Goal: Task Accomplishment & Management: Manage account settings

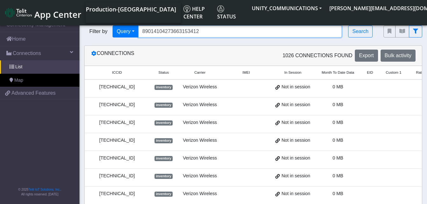
click at [201, 29] on input "89014104273663153412" at bounding box center [240, 31] width 204 height 12
type input "8"
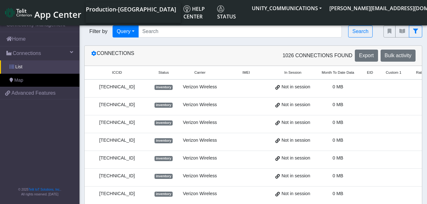
click at [34, 67] on link "List" at bounding box center [40, 66] width 80 height 13
click at [152, 34] on input "Search..." at bounding box center [240, 31] width 204 height 12
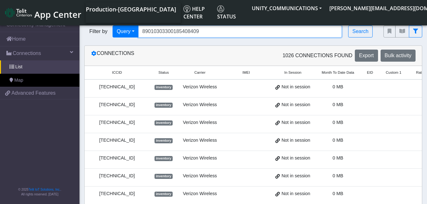
type input "89010303300185408409"
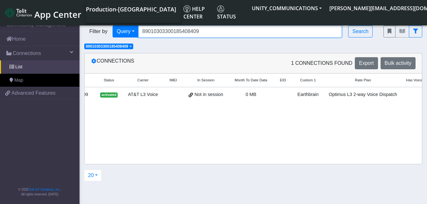
scroll to position [0, 90]
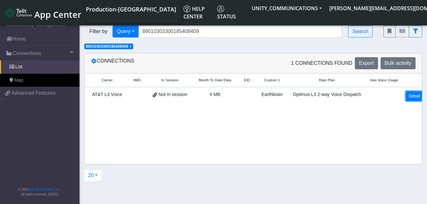
click at [406, 94] on link "Detail" at bounding box center [414, 96] width 17 height 10
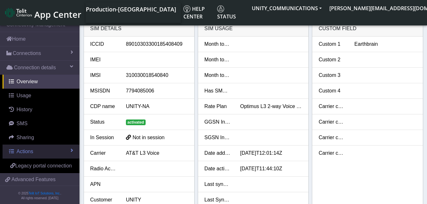
click at [29, 148] on link "Actions" at bounding box center [41, 152] width 77 height 14
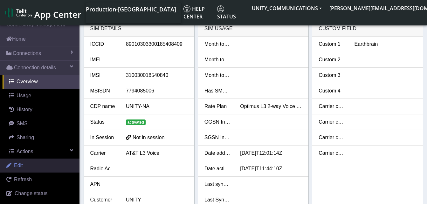
click at [28, 169] on link "Edit" at bounding box center [40, 166] width 80 height 14
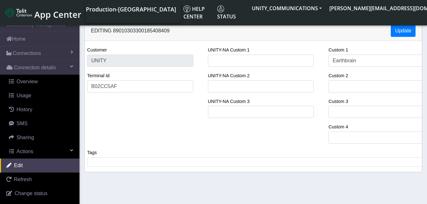
select select "28: 18646"
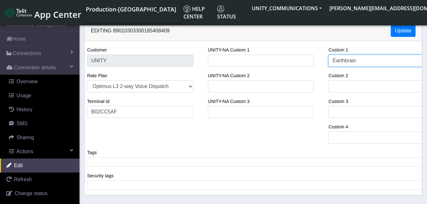
click at [362, 61] on input "Earthbrain" at bounding box center [382, 61] width 106 height 12
type input "Earthbra"
select select "44: 18646"
type input "Earthbr"
select select "52: 18646"
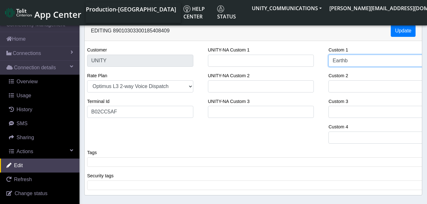
type input "Earth"
select select "68: 18646"
type input "Ear"
select select "84: 18646"
type input "Ea"
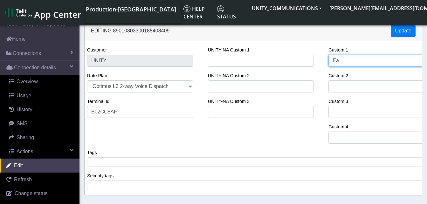
select select "100: 18646"
type input "E"
select select "108: 18646"
type input "S"
select select "116: 18646"
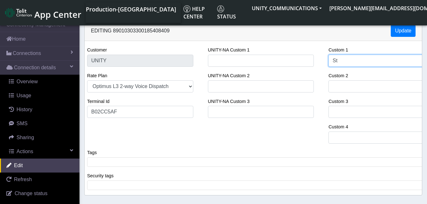
type input "Sta"
select select "132: 18646"
type input "Star"
select select "140: 18646"
type input "Starf"
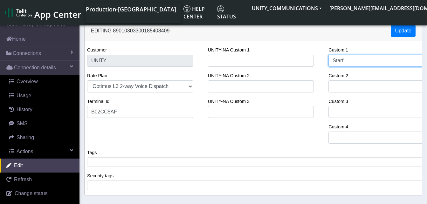
select select "148: 18646"
type input "Starfi"
select select "156: 18646"
type input "Starfire"
select select "172: 18646"
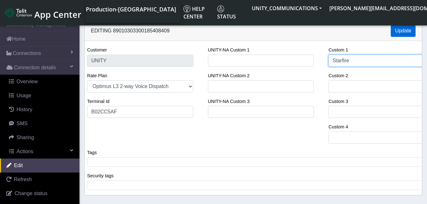
type input "Starfire"
click at [409, 29] on button "Update" at bounding box center [403, 31] width 25 height 12
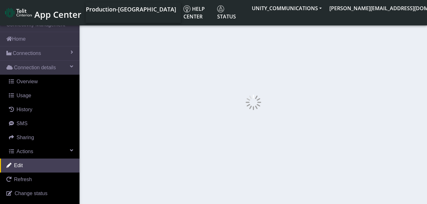
select select "204: 18646"
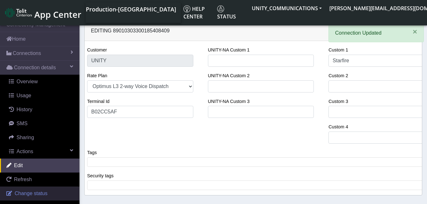
click at [29, 192] on span "Change status" at bounding box center [31, 193] width 33 height 5
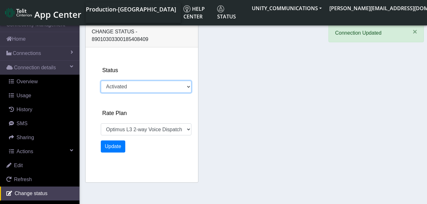
click at [135, 81] on select "Activated Deactivated" at bounding box center [146, 87] width 91 height 12
select select "508: 18646"
select select "deactivated"
click at [101, 81] on select "Activated Deactivated" at bounding box center [146, 87] width 91 height 12
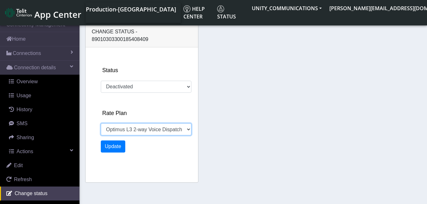
click at [127, 123] on select "Unity 500MB Unity 50GB EIS 1 Voice Unity 5GB Optimus L3 2-way Voice Dispatch EI…" at bounding box center [146, 129] width 91 height 12
click at [101, 123] on select "Unity 500MB Unity 50GB EIS 1 Voice Unity 5GB Optimus L3 2-way Voice Dispatch EI…" at bounding box center [146, 129] width 91 height 12
select select "1054: 22845"
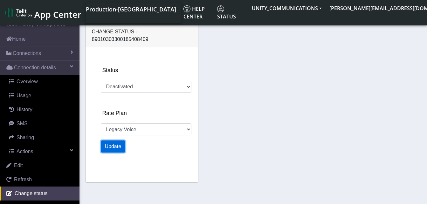
click at [113, 141] on button "Update" at bounding box center [113, 147] width 25 height 12
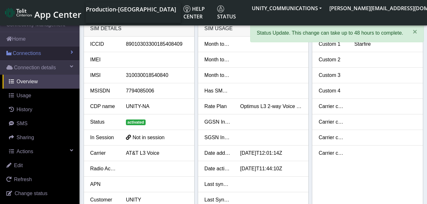
click at [19, 53] on span "Connections" at bounding box center [27, 54] width 28 height 8
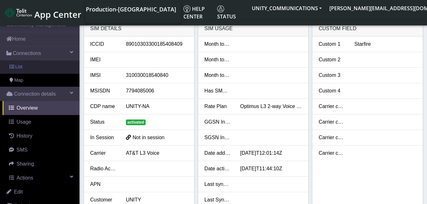
click at [25, 69] on link "List" at bounding box center [40, 66] width 80 height 13
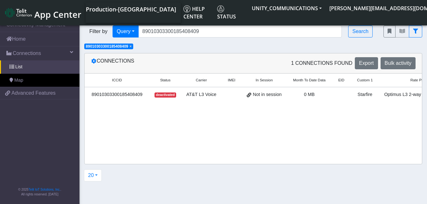
click at [132, 48] on span "×" at bounding box center [131, 46] width 2 height 4
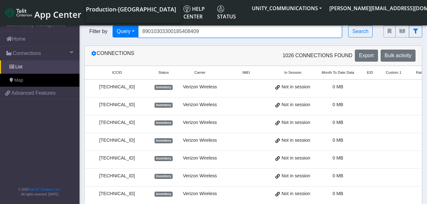
click at [207, 32] on input "89010303300185408409" at bounding box center [240, 31] width 204 height 12
type input "8"
type input "89010303300185408417"
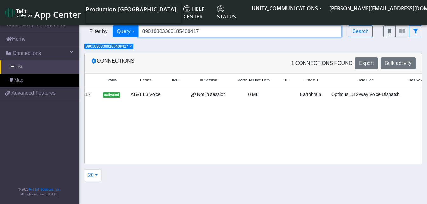
scroll to position [0, 90]
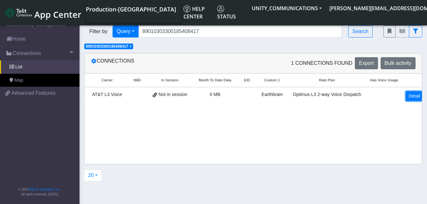
click at [411, 96] on link "Detail" at bounding box center [414, 96] width 17 height 10
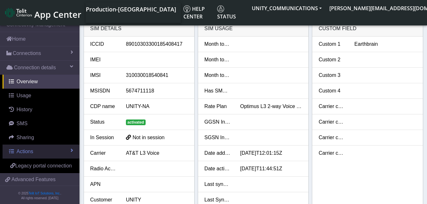
click at [36, 151] on link "Actions" at bounding box center [41, 152] width 77 height 14
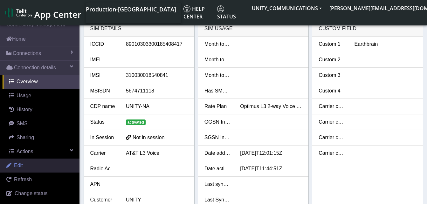
click at [36, 161] on link "Edit" at bounding box center [40, 166] width 80 height 14
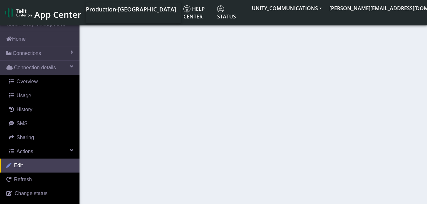
select select "28: 18646"
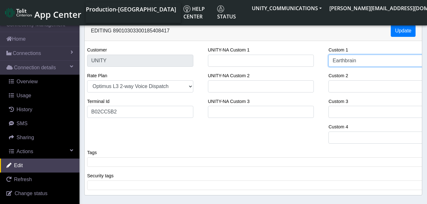
type input "Earthbrai"
select select "36: 18646"
type input "Eart"
select select "76: 18646"
type input "E"
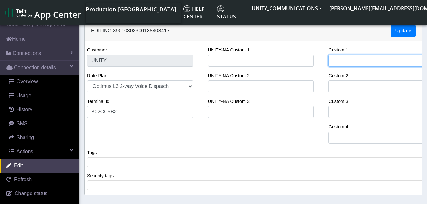
select select "108: 18646"
type input "S"
select select "116: 18646"
type input "St"
select select "124: 18646"
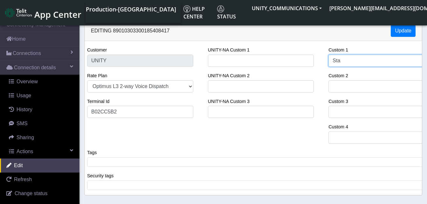
type input "Star"
select select "140: 18646"
type input "Starf"
select select "148: 18646"
type input "Starfir"
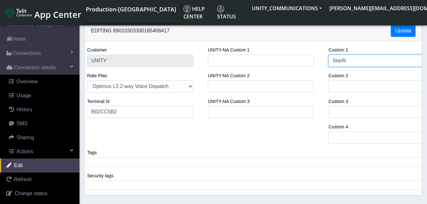
select select "164: 18646"
type input "Starfire"
select select "172: 18646"
type input "Starfire"
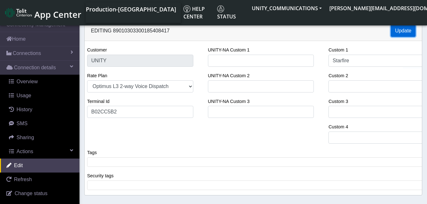
click at [408, 29] on button "Update" at bounding box center [403, 31] width 25 height 12
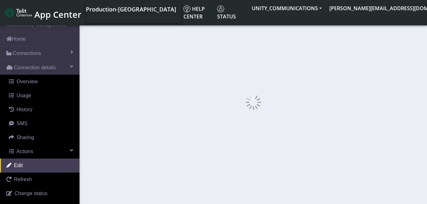
select select "204: 18646"
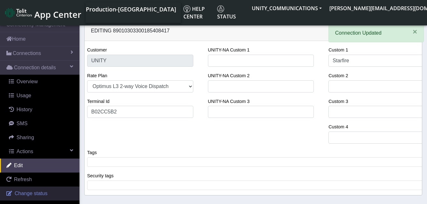
click at [39, 189] on link "Change status" at bounding box center [40, 194] width 80 height 14
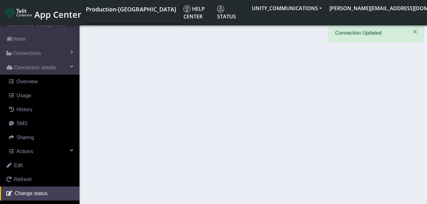
select select "activated"
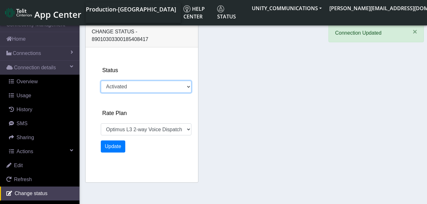
click at [132, 81] on select "Activated Deactivated" at bounding box center [146, 87] width 91 height 12
select select "484: 18646"
select select "deactivated"
click at [101, 81] on select "Activated Deactivated" at bounding box center [146, 87] width 91 height 12
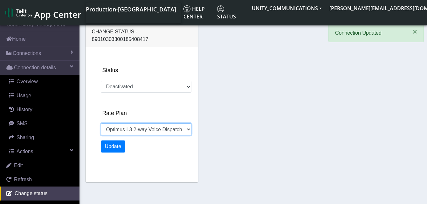
click at [132, 123] on select "Unity 500MB Unity 50GB EIS 1 Voice Unity 5GB Optimus L3 2-way Voice Dispatch EI…" at bounding box center [146, 129] width 91 height 12
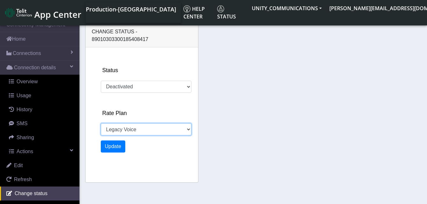
click at [101, 123] on select "Unity 500MB Unity 50GB EIS 1 Voice Unity 5GB Optimus L3 2-way Voice Dispatch EI…" at bounding box center [146, 129] width 91 height 12
select select "1086: 22845"
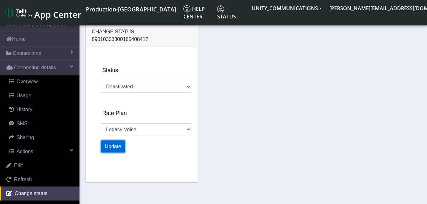
click at [114, 141] on button "Update" at bounding box center [113, 147] width 25 height 12
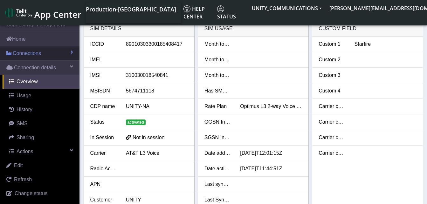
click at [42, 53] on link "Connections" at bounding box center [40, 53] width 80 height 14
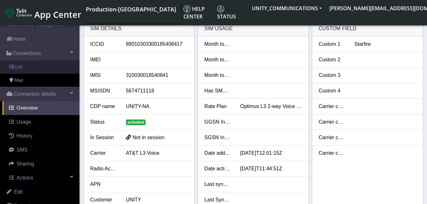
click at [39, 64] on link "List" at bounding box center [40, 66] width 80 height 13
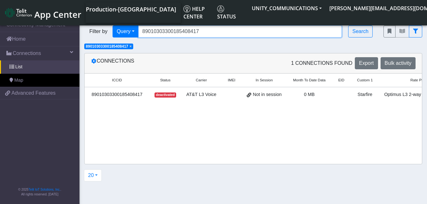
click at [198, 31] on input "89010303300185408417" at bounding box center [240, 31] width 204 height 12
type input "8"
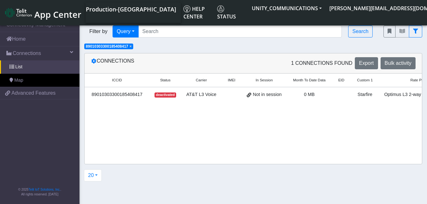
click at [132, 46] on span "×" at bounding box center [131, 46] width 2 height 4
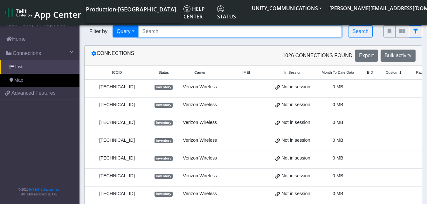
click at [150, 34] on input "Search..." at bounding box center [240, 31] width 204 height 12
type input "89010303300185408425"
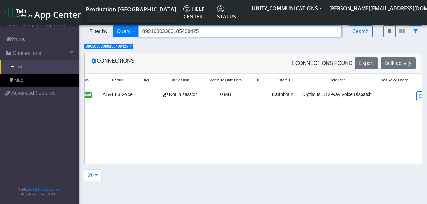
scroll to position [0, 90]
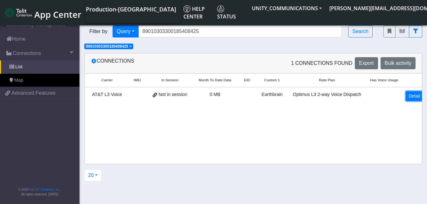
click at [410, 98] on link "Detail" at bounding box center [414, 96] width 17 height 10
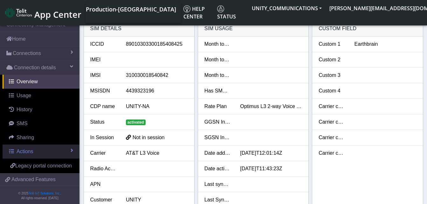
click at [38, 151] on link "Actions" at bounding box center [41, 152] width 77 height 14
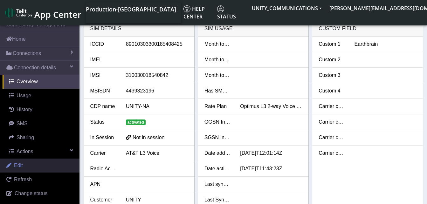
click at [32, 170] on link "Edit" at bounding box center [40, 166] width 80 height 14
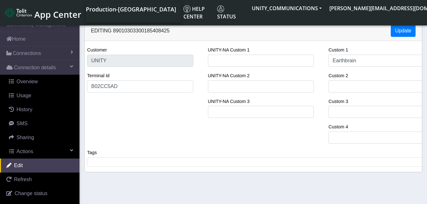
select select "28: 18646"
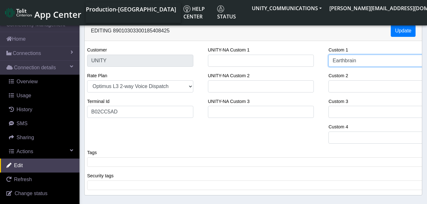
type input "Earthbrai"
select select "36: 18646"
type input "E"
select select "108: 18646"
type input "S"
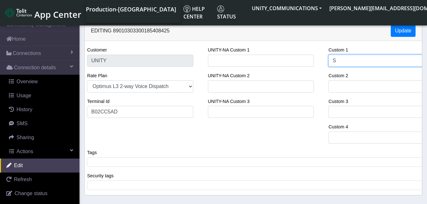
select select "116: 18646"
type input "Star"
select select "140: 18646"
type input "Starf"
select select "148: 18646"
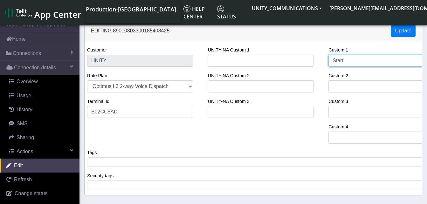
type input "Starfu"
select select "156: 18646"
type input "Starf"
select select "164: 18646"
type input "Starfi"
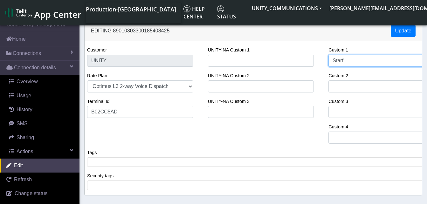
select select "172: 18646"
type input "Starfire"
select select "188: 18646"
type input "Starfire"
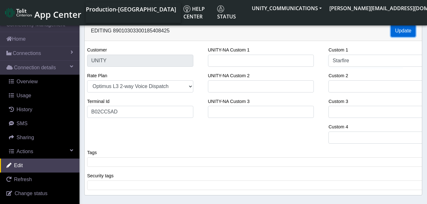
click at [404, 27] on button "Update" at bounding box center [403, 31] width 25 height 12
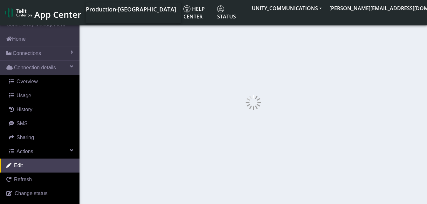
select select "220: 18646"
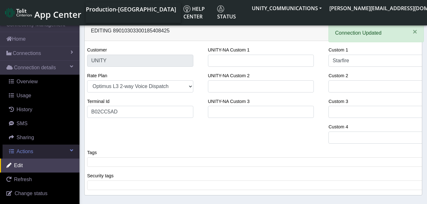
click at [33, 149] on span "Actions" at bounding box center [25, 151] width 17 height 5
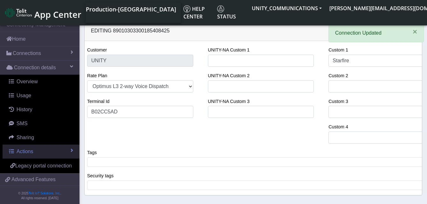
click at [28, 152] on span "Actions" at bounding box center [25, 151] width 17 height 5
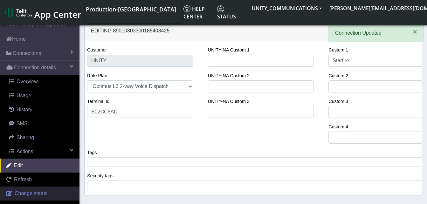
click at [26, 193] on span "Change status" at bounding box center [31, 193] width 33 height 5
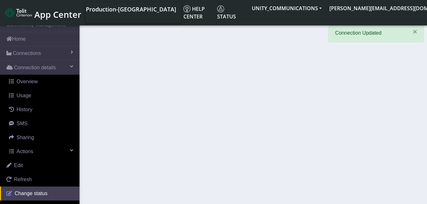
select select "activated"
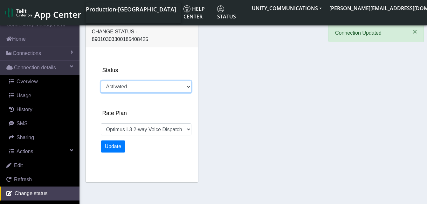
click at [123, 81] on select "Activated Deactivated" at bounding box center [146, 87] width 91 height 12
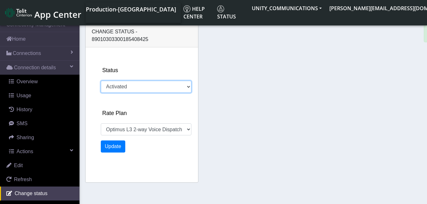
select select "452: 18646"
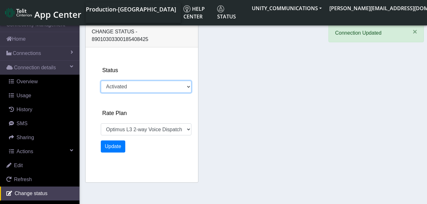
select select "deactivated"
click at [101, 81] on select "Activated Deactivated" at bounding box center [146, 87] width 91 height 12
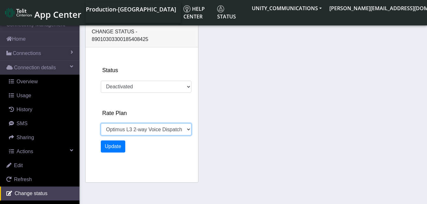
click at [127, 123] on select "Unity 500MB Unity 50GB EIS 1 Voice Unity 5GB Optimus L3 2-way Voice Dispatch EI…" at bounding box center [146, 129] width 91 height 12
click at [101, 123] on select "Unity 500MB Unity 50GB EIS 1 Voice Unity 5GB Optimus L3 2-way Voice Dispatch EI…" at bounding box center [146, 129] width 91 height 12
select select "1022: 22845"
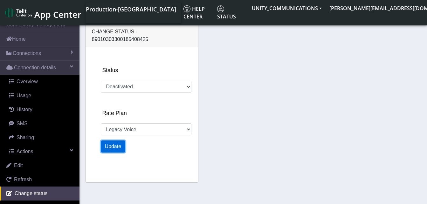
click at [117, 141] on button "Update" at bounding box center [113, 147] width 25 height 12
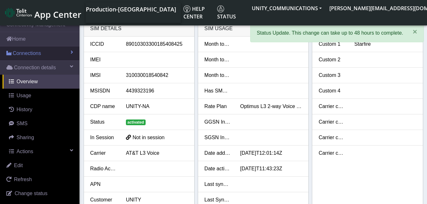
click at [41, 47] on link "Connections" at bounding box center [40, 53] width 80 height 14
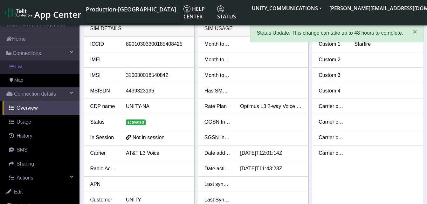
click at [35, 65] on link "List" at bounding box center [40, 66] width 80 height 13
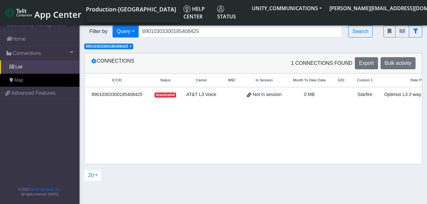
click at [131, 47] on span "×" at bounding box center [131, 46] width 2 height 4
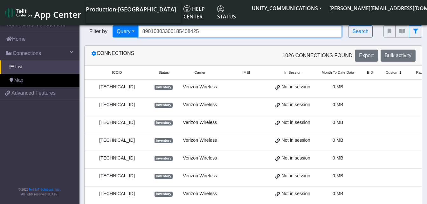
click at [202, 30] on input "89010303300185408425" at bounding box center [240, 31] width 204 height 12
type input "8"
type input "89010303300185408433"
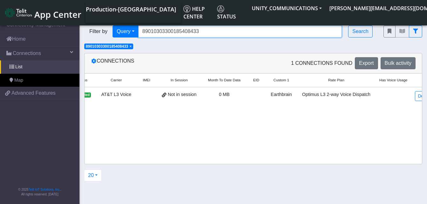
scroll to position [0, 90]
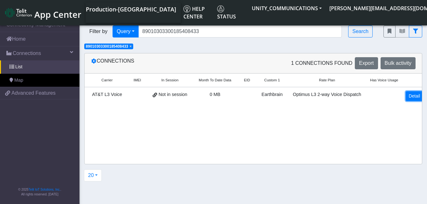
click at [406, 97] on link "Detail" at bounding box center [414, 96] width 17 height 10
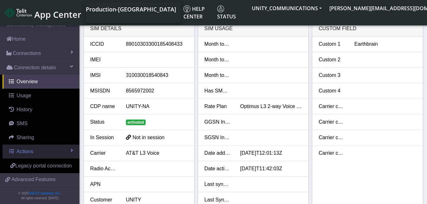
click at [38, 154] on link "Actions" at bounding box center [41, 152] width 77 height 14
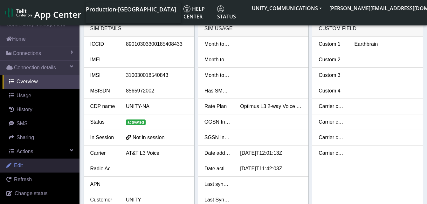
click at [35, 163] on link "Edit" at bounding box center [40, 166] width 80 height 14
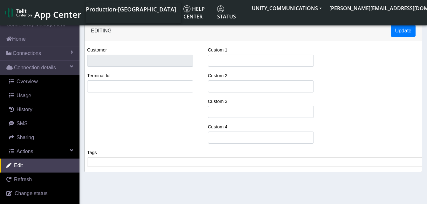
type input "UNITY"
type input "B02CC5AB"
type input "Earthbrain"
select select "4: 18646"
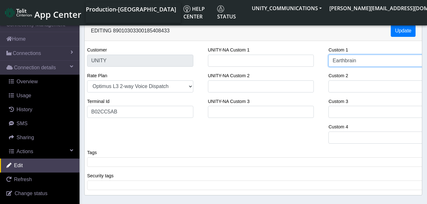
type input "Earthbrai"
select select "12: 18646"
type input "Earthbr"
select select "28: 18646"
type input "Earthb"
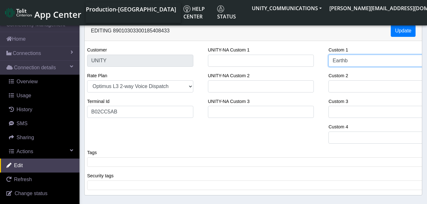
select select "36: 18646"
type input "Eart"
select select "52: 18646"
type input "Ea"
select select "68: 18646"
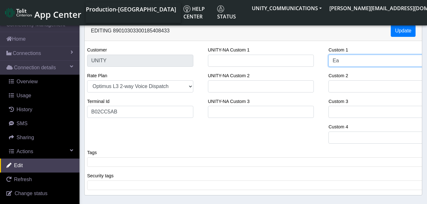
type input "E"
select select "84: 18646"
type input "S"
select select "92: 18646"
type input "Star"
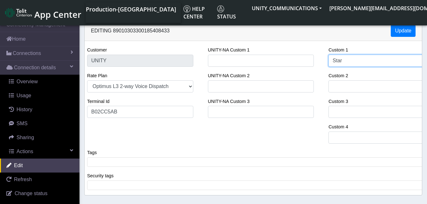
select select "116: 18646"
type input "Starf"
select select "124: 18646"
type input "Starfi"
select select "132: 18646"
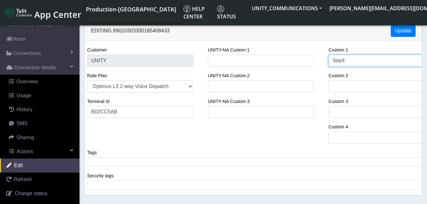
type input "Starfir"
select select "140: 18646"
type input "Starfire"
select select "148: 18646"
type input "Starfire"
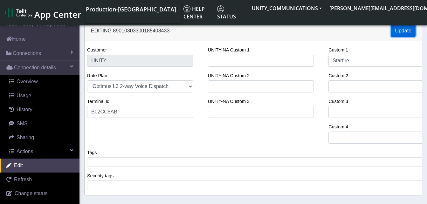
click at [406, 30] on button "Update" at bounding box center [403, 31] width 25 height 12
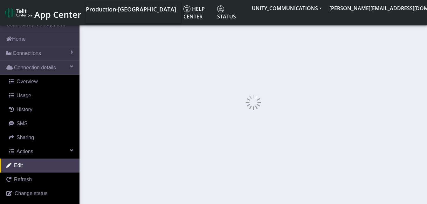
select select "180: 18646"
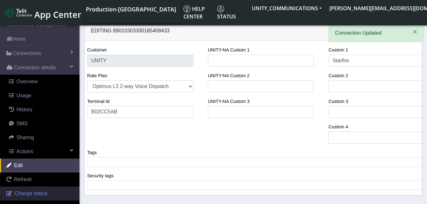
click at [33, 190] on link "Change status" at bounding box center [40, 194] width 80 height 14
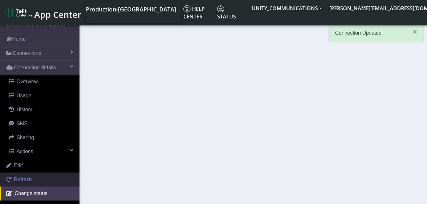
select select "activated"
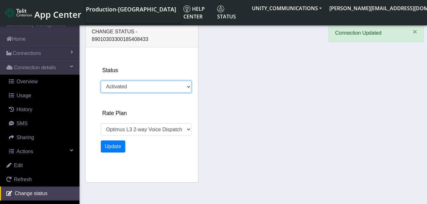
click at [124, 82] on select "Activated Deactivated" at bounding box center [146, 87] width 91 height 12
select select "420: 18646"
select select "deactivated"
click at [101, 81] on select "Activated Deactivated" at bounding box center [146, 87] width 91 height 12
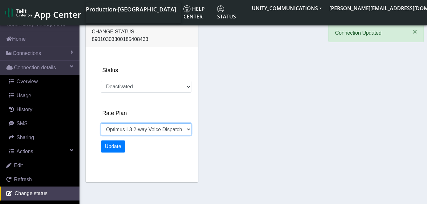
click at [126, 123] on select "Unity 500MB Unity 50GB EIS 1 Voice Unity 5GB Optimus L3 2-way Voice Dispatch EI…" at bounding box center [146, 129] width 91 height 12
click at [101, 123] on select "Unity 500MB Unity 50GB EIS 1 Voice Unity 5GB Optimus L3 2-way Voice Dispatch EI…" at bounding box center [146, 129] width 91 height 12
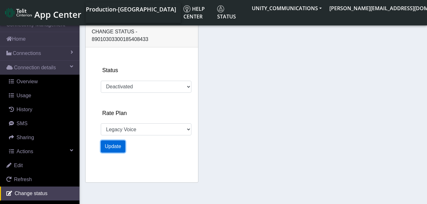
select select "886: 22845"
click at [117, 141] on button "Update" at bounding box center [113, 147] width 25 height 12
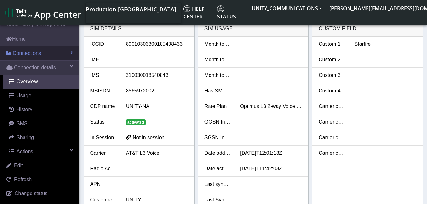
click at [34, 53] on span "Connections" at bounding box center [27, 54] width 28 height 8
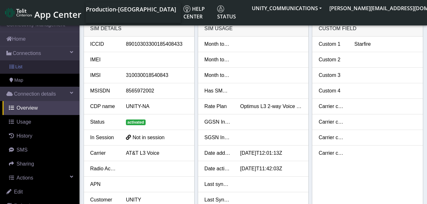
click at [34, 64] on link "List" at bounding box center [40, 66] width 80 height 13
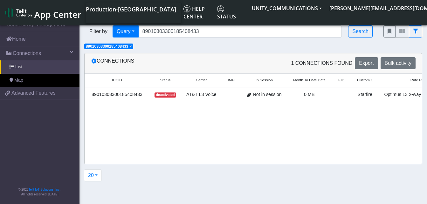
click at [132, 47] on span "×" at bounding box center [131, 46] width 2 height 4
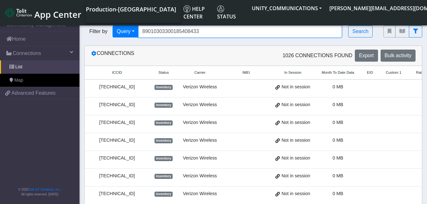
click at [205, 31] on input "89010303300185408433" at bounding box center [240, 31] width 204 height 12
type input "8"
type input "89010303300185408375"
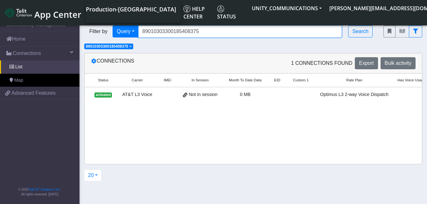
scroll to position [0, 88]
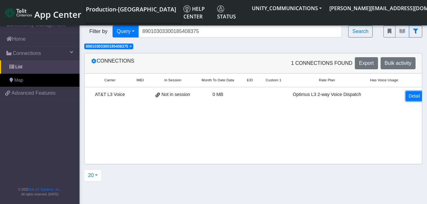
click at [407, 101] on link "Detail" at bounding box center [414, 96] width 17 height 10
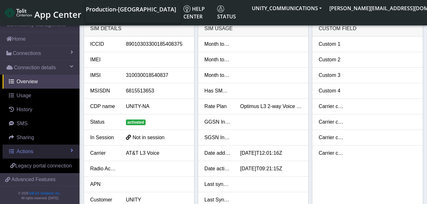
click at [32, 150] on span "Actions" at bounding box center [25, 151] width 17 height 5
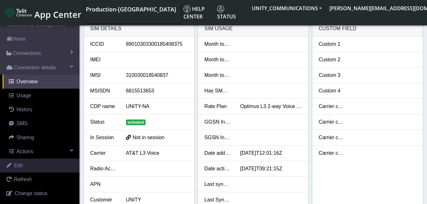
click at [29, 167] on link "Edit" at bounding box center [40, 166] width 80 height 14
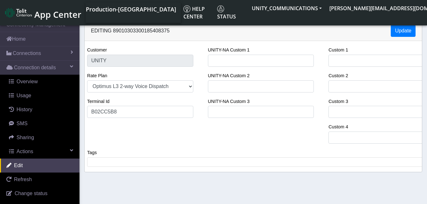
select select "28: 18646"
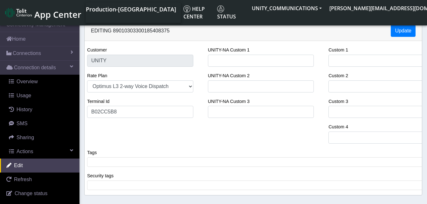
click at [336, 52] on label "Custom 1" at bounding box center [339, 50] width 20 height 7
click at [336, 55] on input "Custom 1" at bounding box center [382, 61] width 106 height 12
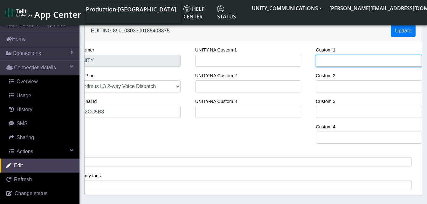
type input "S"
select select "36: 18646"
type input "St"
select select "44: 18646"
type input "Star"
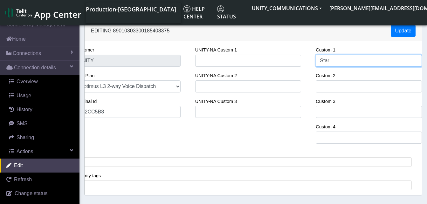
select select "60: 18646"
type input "Starf"
select select "68: 18646"
type input "Starfi"
select select "76: 18646"
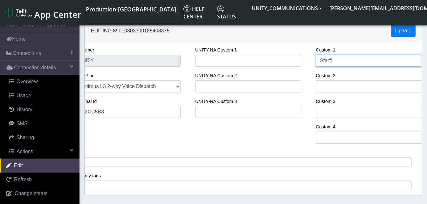
type input "Starfir"
select select "84: 18646"
type input "Starfire"
select select "92: 18646"
type input "Starfire"
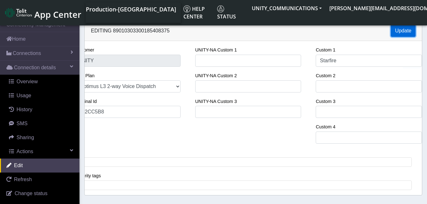
click at [405, 29] on button "Update" at bounding box center [403, 31] width 25 height 12
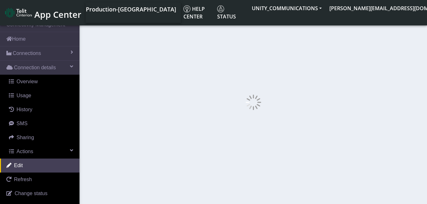
select select "124: 18646"
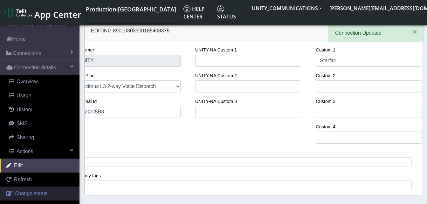
click at [33, 189] on link "Change status" at bounding box center [40, 194] width 80 height 14
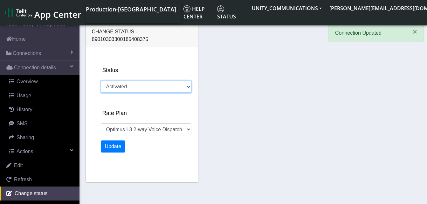
click at [122, 81] on select "Activated Deactivated" at bounding box center [146, 87] width 91 height 12
select select "396: 18646"
select select "deactivated"
click at [101, 81] on select "Activated Deactivated" at bounding box center [146, 87] width 91 height 12
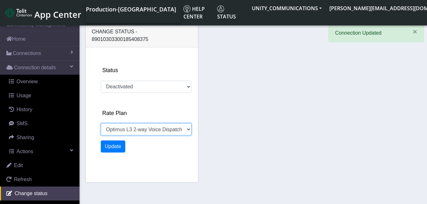
click at [122, 123] on select "Unity 500MB Unity 50GB EIS 1 Voice Unity 5GB Optimus L3 2-way Voice Dispatch EI…" at bounding box center [146, 129] width 91 height 12
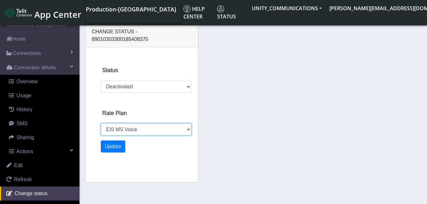
click at [101, 123] on select "Unity 500MB Unity 50GB EIS 1 Voice Unity 5GB Optimus L3 2-way Voice Dispatch EI…" at bounding box center [146, 129] width 91 height 12
click at [121, 126] on select "Unity 500MB Unity 50GB EIS 1 Voice Unity 5GB Optimus L3 2-way Voice Dispatch EI…" at bounding box center [146, 129] width 91 height 12
click at [101, 123] on select "Unity 500MB Unity 50GB EIS 1 Voice Unity 5GB Optimus L3 2-way Voice Dispatch EI…" at bounding box center [146, 129] width 91 height 12
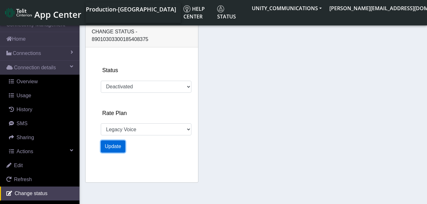
select select "1182: 22845"
click at [116, 141] on button "Update" at bounding box center [113, 147] width 25 height 12
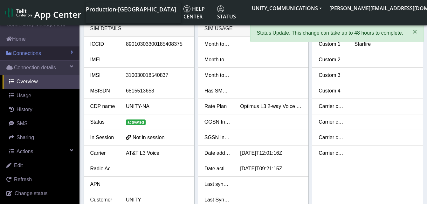
click at [31, 53] on span "Connections" at bounding box center [27, 54] width 28 height 8
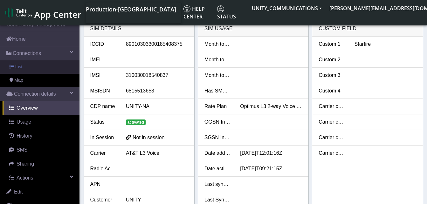
click at [30, 64] on link "List" at bounding box center [40, 66] width 80 height 13
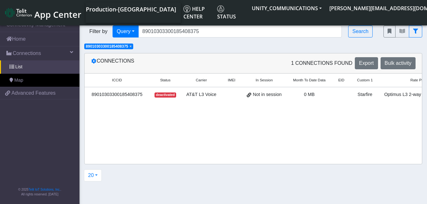
click at [132, 48] on span "×" at bounding box center [131, 46] width 2 height 4
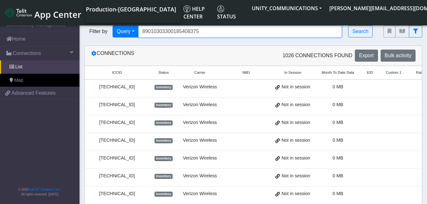
click at [201, 33] on input "89010303300185408375" at bounding box center [240, 31] width 204 height 12
type input "8"
type input "89010303300185408367"
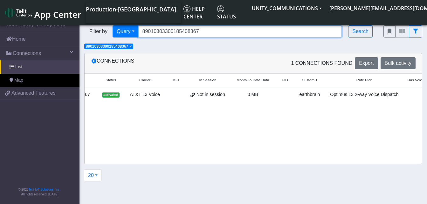
scroll to position [0, 90]
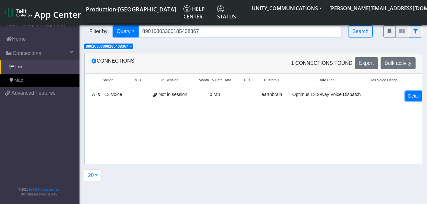
click at [406, 93] on link "Detail" at bounding box center [414, 96] width 17 height 10
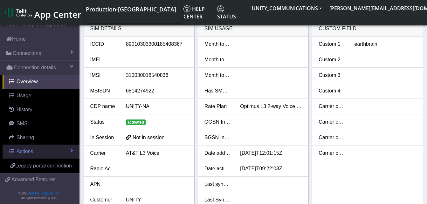
click at [31, 149] on span "Actions" at bounding box center [25, 151] width 17 height 5
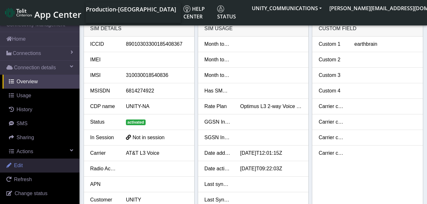
click at [30, 165] on link "Edit" at bounding box center [40, 166] width 80 height 14
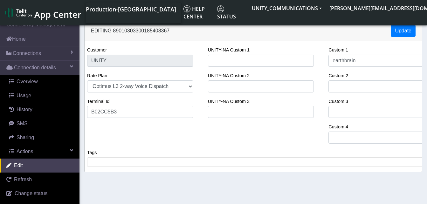
select select "28: 18646"
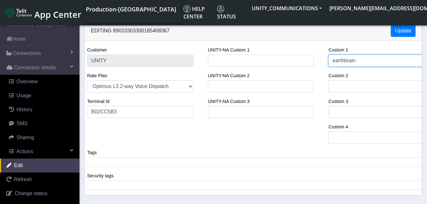
type input "earthbrai"
select select "36: 18646"
type input "earthb"
select select "60: 18646"
type input "e"
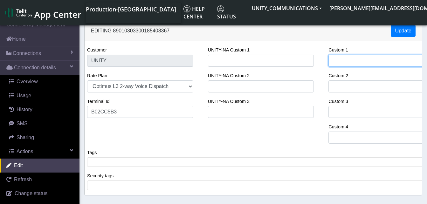
select select "108: 18646"
type input "S"
select select "116: 18646"
type input "Sta"
select select "132: 18646"
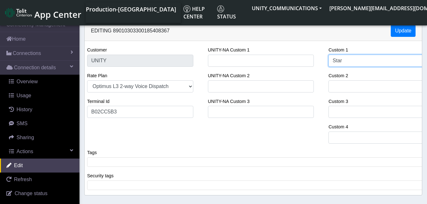
type input "Starf"
select select "148: 18646"
type input "Starfi"
select select "156: 18646"
type input "Starfir"
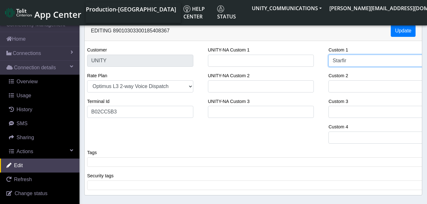
select select "164: 18646"
type input "Starfire"
select select "172: 18646"
type input "Starfire"
click at [408, 25] on div "Editing 89010303300185408367 Update" at bounding box center [254, 31] width 338 height 20
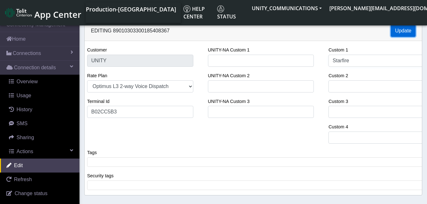
click at [409, 28] on button "Update" at bounding box center [403, 31] width 25 height 12
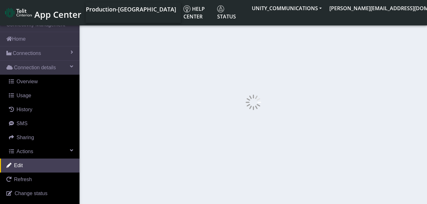
select select "204: 18646"
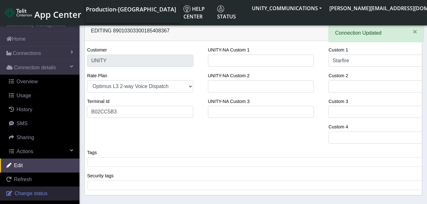
click at [31, 190] on link "Change status" at bounding box center [40, 194] width 80 height 14
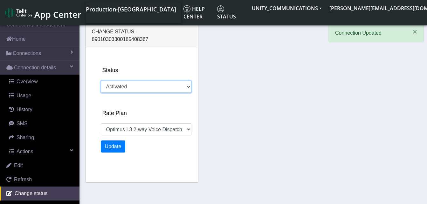
click at [124, 81] on select "Activated Deactivated" at bounding box center [146, 87] width 91 height 12
select select "484: 18646"
select select "deactivated"
click at [101, 81] on select "Activated Deactivated" at bounding box center [146, 87] width 91 height 12
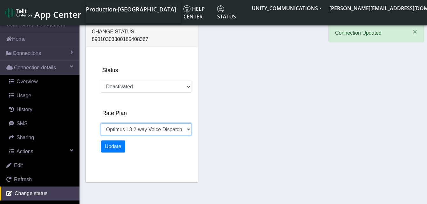
click at [126, 123] on select "Unity 500MB Unity 50GB EIS 1 Voice Unity 5GB Optimus L3 2-way Voice Dispatch EI…" at bounding box center [146, 129] width 91 height 12
click at [101, 123] on select "Unity 500MB Unity 50GB EIS 1 Voice Unity 5GB Optimus L3 2-way Voice Dispatch EI…" at bounding box center [146, 129] width 91 height 12
select select "966: 22845"
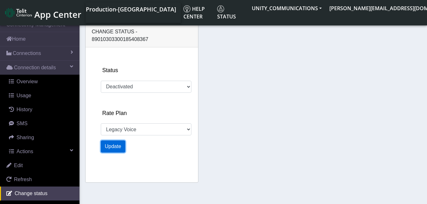
click at [118, 141] on button "Update" at bounding box center [113, 147] width 25 height 12
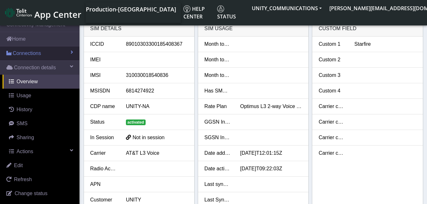
click at [40, 49] on link "Connections" at bounding box center [40, 53] width 80 height 14
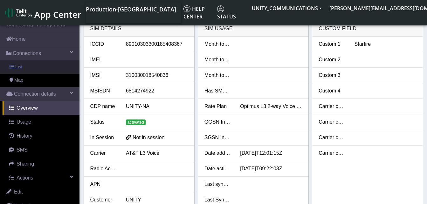
click at [32, 62] on link "List" at bounding box center [40, 66] width 80 height 13
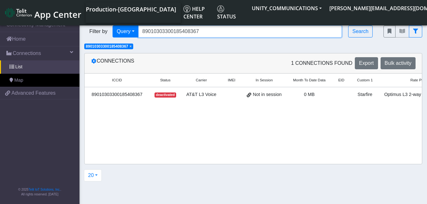
click at [201, 32] on input "89010303300185408367" at bounding box center [240, 31] width 204 height 12
type input "8"
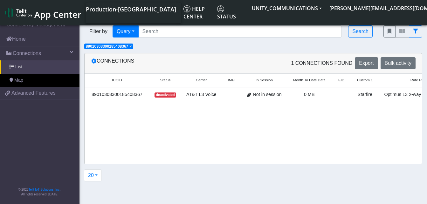
click at [132, 46] on span "×" at bounding box center [131, 46] width 2 height 4
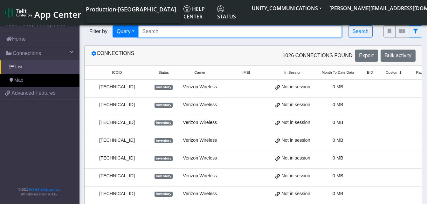
click at [152, 31] on input "Search..." at bounding box center [240, 31] width 204 height 12
type input "89010303300185407740"
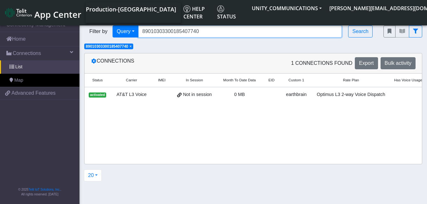
scroll to position [0, 90]
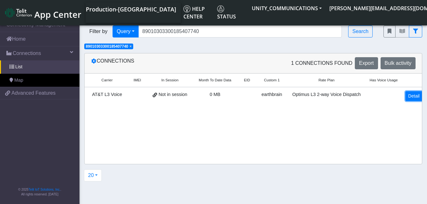
click at [408, 97] on link "Detail" at bounding box center [414, 96] width 17 height 10
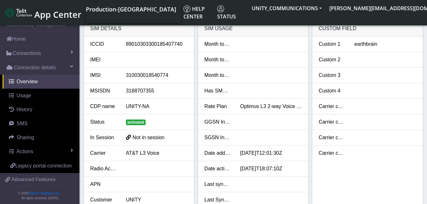
click at [381, 44] on div "earthbrain" at bounding box center [386, 44] width 72 height 8
click at [379, 45] on div "earthbrain" at bounding box center [386, 44] width 72 height 8
click at [378, 45] on div "earthbrain" at bounding box center [386, 44] width 72 height 8
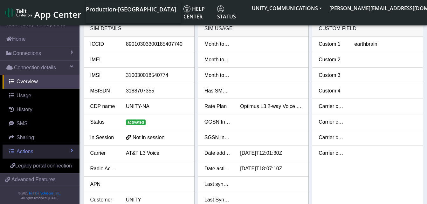
click at [30, 148] on link "Actions" at bounding box center [41, 152] width 77 height 14
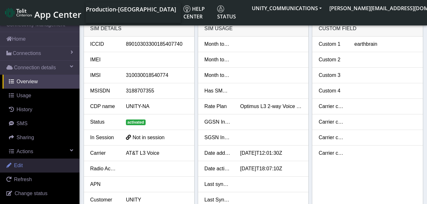
click at [30, 165] on link "Edit" at bounding box center [40, 166] width 80 height 14
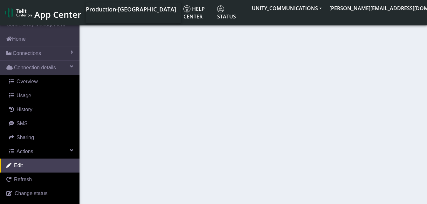
select select "28: 18646"
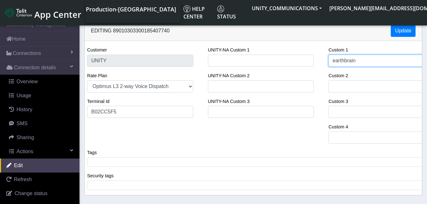
type input "earthbrai"
select select "36: 18646"
type input "earthbr"
select select "52: 18646"
type input "e"
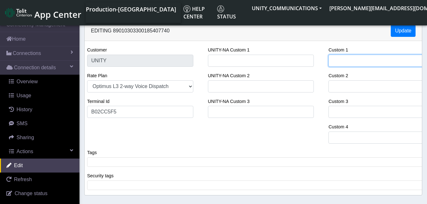
select select "108: 18646"
type input "E"
select select "116: 18646"
type input "EI"
select select "124: 18646"
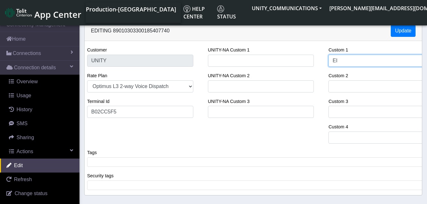
type input "EIS"
select select "132: 18646"
type input "EIS"
select select "140: 18646"
type input "EIS t"
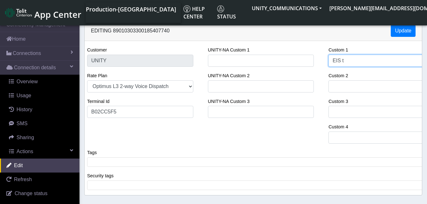
select select "148: 18646"
type input "EIS tes"
select select "164: 18646"
type input "EIS test"
select select "172: 18646"
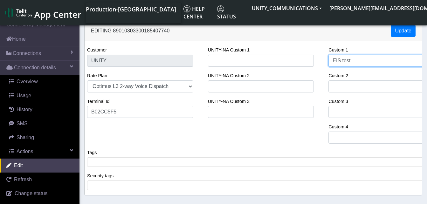
type input "EIS test"
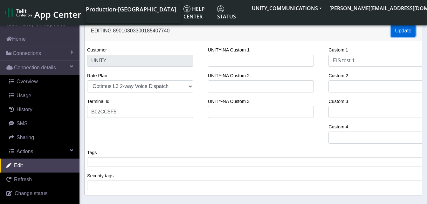
click at [402, 31] on button "Update" at bounding box center [403, 31] width 25 height 12
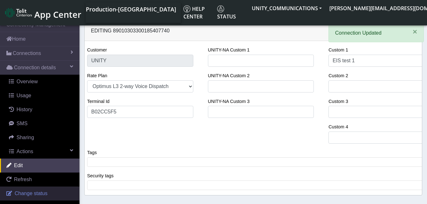
click at [29, 191] on span "Change status" at bounding box center [31, 193] width 33 height 5
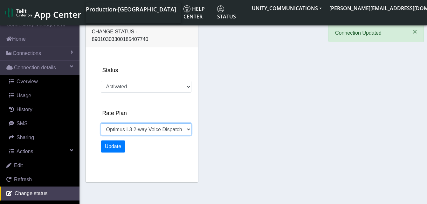
click at [135, 123] on select "Unity 500MB Unity 50GB EIS 1 Voice Unity 5GB Optimus L3 2-way Voice Dispatch EI…" at bounding box center [146, 129] width 91 height 12
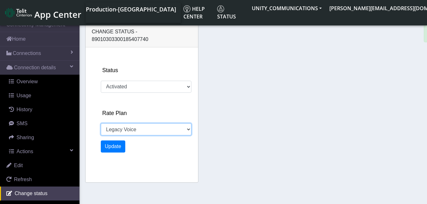
click at [101, 123] on select "Unity 500MB Unity 50GB EIS 1 Voice Unity 5GB Optimus L3 2-way Voice Dispatch EI…" at bounding box center [146, 129] width 91 height 12
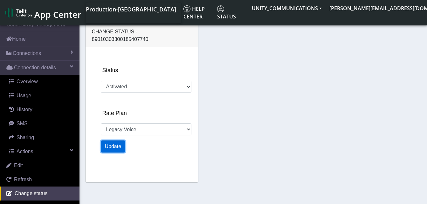
click at [116, 141] on button "Update" at bounding box center [113, 147] width 25 height 12
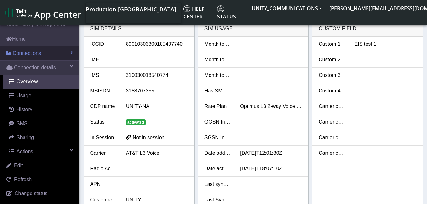
click at [29, 53] on span "Connections" at bounding box center [27, 54] width 28 height 8
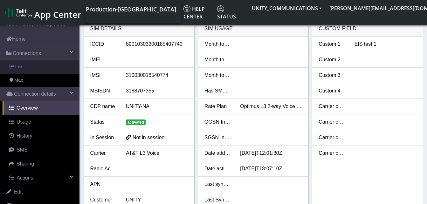
click at [28, 63] on link "List" at bounding box center [40, 66] width 80 height 13
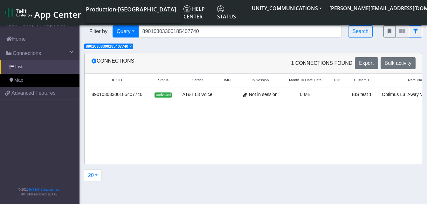
click at [132, 46] on span "×" at bounding box center [131, 46] width 2 height 4
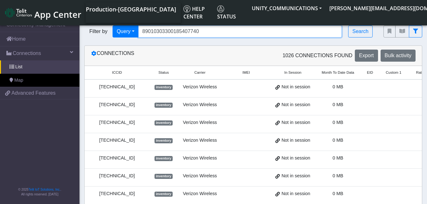
click at [203, 34] on input "89010303300185407740" at bounding box center [240, 31] width 204 height 12
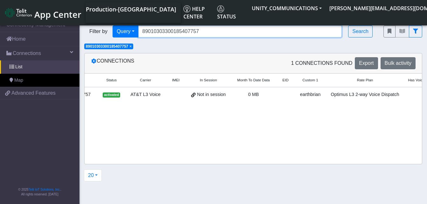
scroll to position [0, 90]
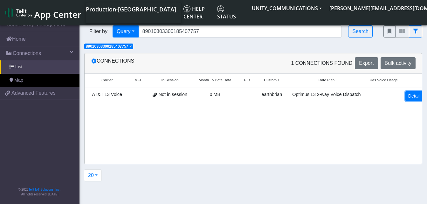
click at [414, 99] on link "Detail" at bounding box center [414, 96] width 17 height 10
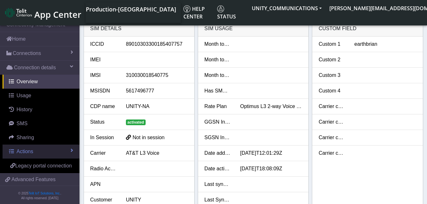
click at [32, 150] on span "Actions" at bounding box center [25, 151] width 17 height 5
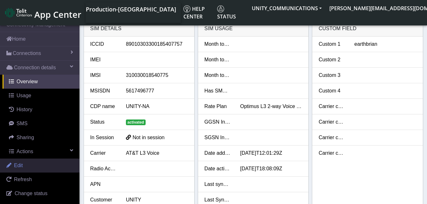
click at [31, 165] on link "Edit" at bounding box center [40, 166] width 80 height 14
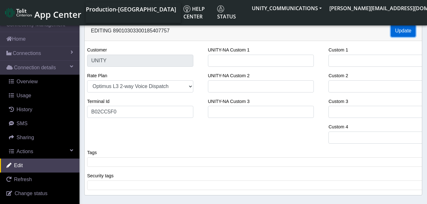
click at [403, 32] on button "Update" at bounding box center [403, 31] width 25 height 12
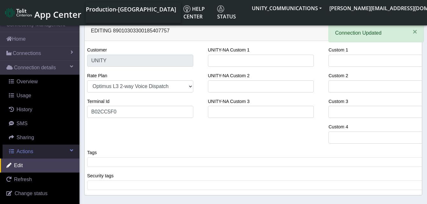
click at [32, 150] on span "Actions" at bounding box center [25, 151] width 17 height 5
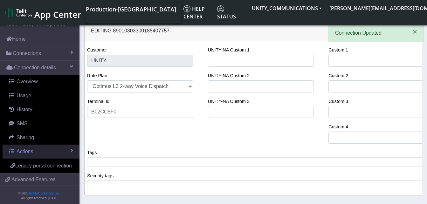
click at [26, 152] on span "Actions" at bounding box center [25, 151] width 17 height 5
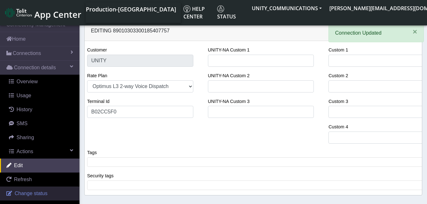
click at [29, 191] on span "Change status" at bounding box center [31, 193] width 33 height 5
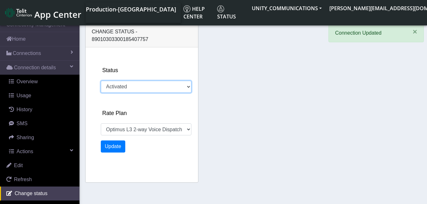
click at [125, 81] on select "Activated Deactivated" at bounding box center [146, 87] width 91 height 12
click at [101, 81] on select "Activated Deactivated" at bounding box center [146, 87] width 91 height 12
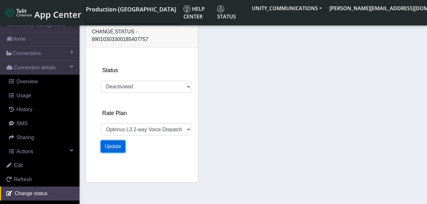
click at [118, 141] on button "Update" at bounding box center [113, 147] width 25 height 12
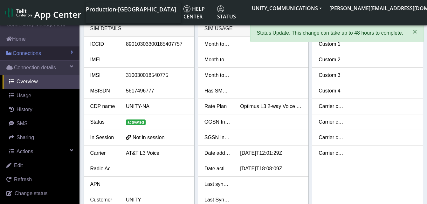
click at [39, 53] on span "Connections" at bounding box center [27, 54] width 28 height 8
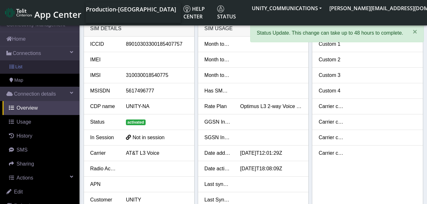
click at [38, 64] on link "List" at bounding box center [40, 66] width 80 height 13
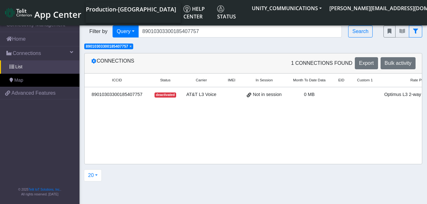
click at [132, 46] on span "×" at bounding box center [131, 46] width 2 height 4
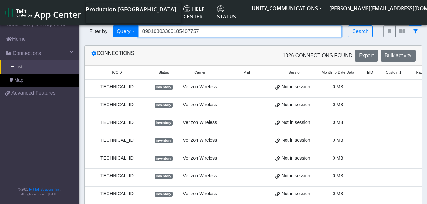
click at [204, 32] on input "89010303300185407757" at bounding box center [240, 31] width 204 height 12
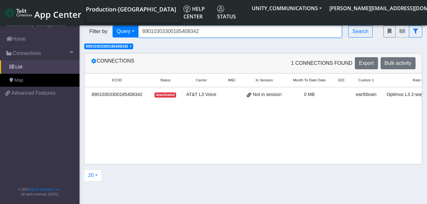
scroll to position [0, 94]
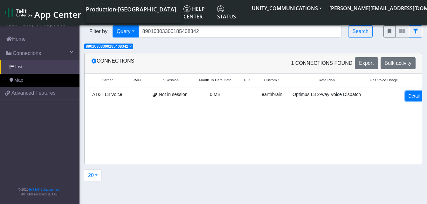
click at [409, 99] on link "Detail" at bounding box center [414, 96] width 17 height 10
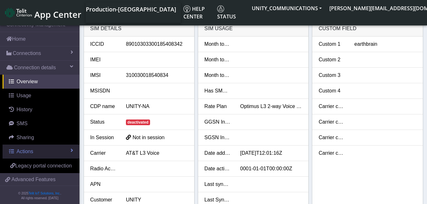
click at [27, 151] on span "Actions" at bounding box center [25, 151] width 17 height 5
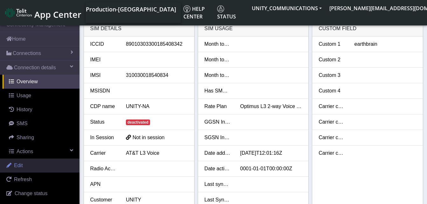
click at [27, 167] on link "Edit" at bounding box center [40, 166] width 80 height 14
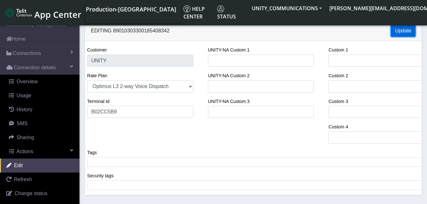
click at [397, 32] on button "Update" at bounding box center [403, 31] width 25 height 12
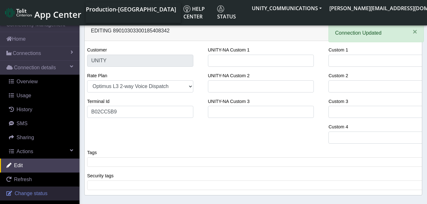
click at [30, 191] on span "Change status" at bounding box center [31, 193] width 33 height 5
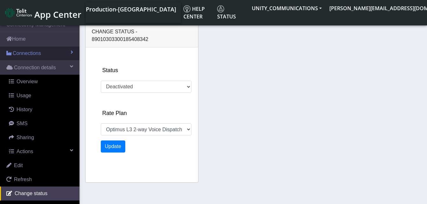
click at [28, 53] on span "Connections" at bounding box center [27, 54] width 28 height 8
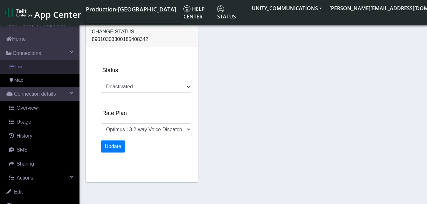
click at [25, 71] on link "List" at bounding box center [40, 66] width 80 height 13
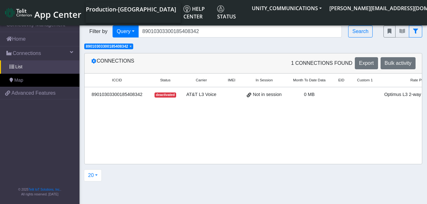
click at [132, 47] on span "×" at bounding box center [131, 46] width 2 height 4
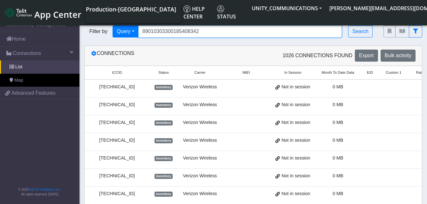
click at [203, 33] on input "89010303300185408342" at bounding box center [240, 31] width 204 height 12
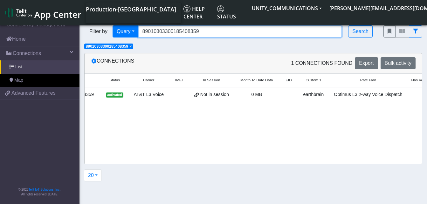
scroll to position [0, 90]
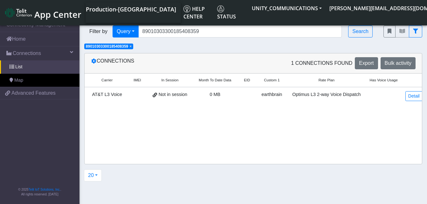
click at [402, 96] on td "Detail" at bounding box center [414, 96] width 25 height 18
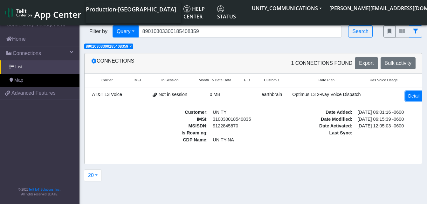
click at [406, 96] on link "Detail" at bounding box center [414, 96] width 17 height 10
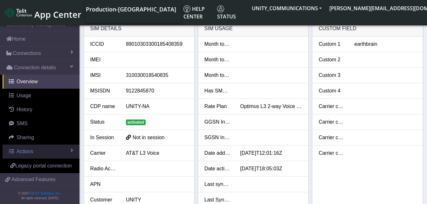
click at [35, 153] on link "Actions" at bounding box center [41, 152] width 77 height 14
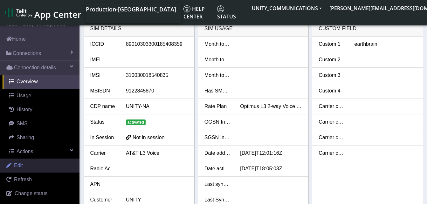
click at [32, 164] on link "Edit" at bounding box center [40, 166] width 80 height 14
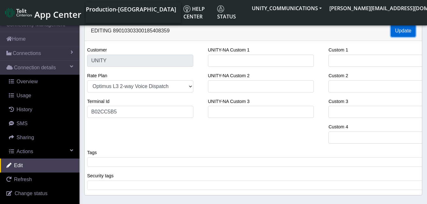
click at [399, 29] on button "Update" at bounding box center [403, 31] width 25 height 12
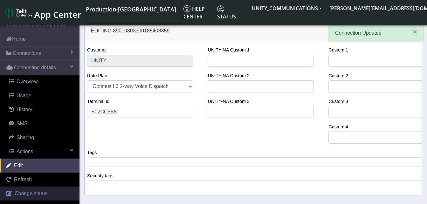
click at [32, 191] on span "Change status" at bounding box center [31, 193] width 33 height 5
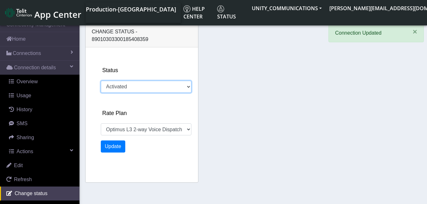
click at [131, 81] on select "Activated Deactivated" at bounding box center [146, 87] width 91 height 12
click at [101, 81] on select "Activated Deactivated" at bounding box center [146, 87] width 91 height 12
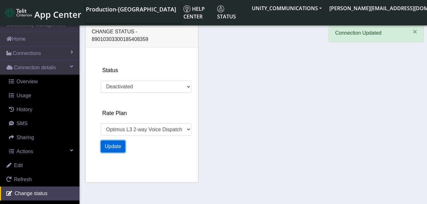
click at [115, 141] on button "Update" at bounding box center [113, 147] width 25 height 12
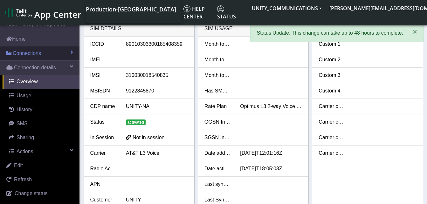
click at [33, 53] on span "Connections" at bounding box center [27, 54] width 28 height 8
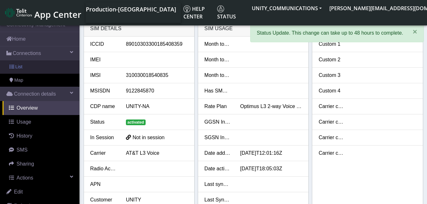
click at [33, 64] on link "List" at bounding box center [40, 66] width 80 height 13
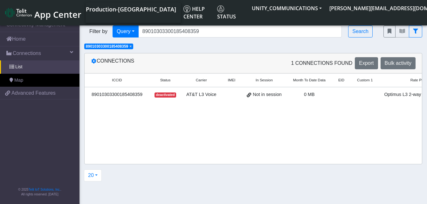
click at [131, 46] on span "×" at bounding box center [131, 46] width 2 height 4
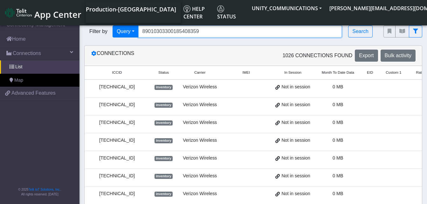
click at [207, 32] on input "89010303300185408359" at bounding box center [240, 31] width 204 height 12
click at [148, 32] on input "Search..." at bounding box center [240, 31] width 204 height 12
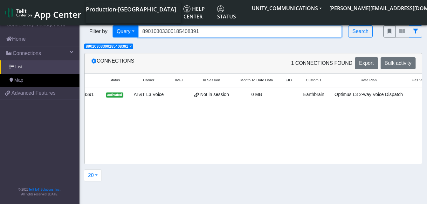
scroll to position [0, 90]
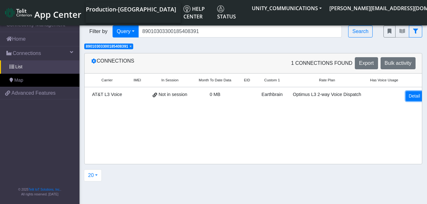
click at [407, 94] on link "Detail" at bounding box center [414, 96] width 17 height 10
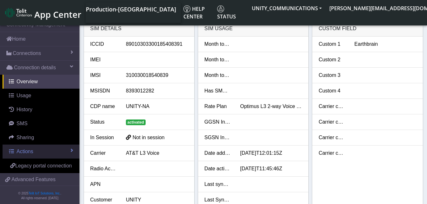
click at [35, 146] on link "Actions" at bounding box center [41, 152] width 77 height 14
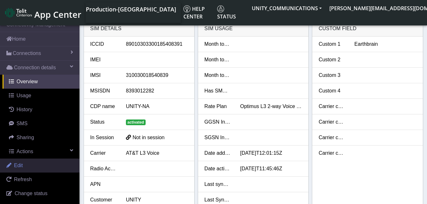
click at [28, 172] on link "Edit" at bounding box center [40, 166] width 80 height 14
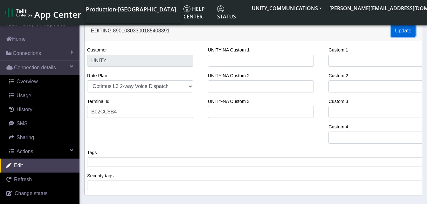
click at [401, 32] on button "Update" at bounding box center [403, 31] width 25 height 12
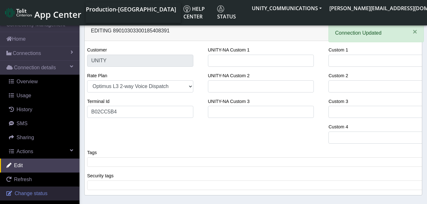
click at [47, 190] on link "Change status" at bounding box center [40, 194] width 80 height 14
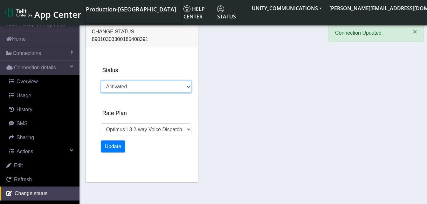
click at [128, 81] on select "Activated Deactivated" at bounding box center [146, 87] width 91 height 12
click at [101, 81] on select "Activated Deactivated" at bounding box center [146, 87] width 91 height 12
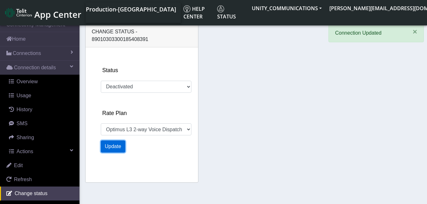
click at [120, 141] on button "Update" at bounding box center [113, 147] width 25 height 12
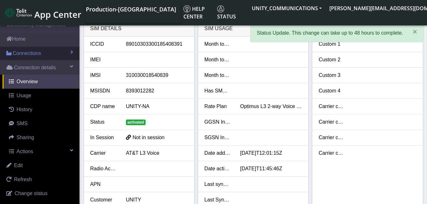
click at [27, 53] on span "Connections" at bounding box center [27, 54] width 28 height 8
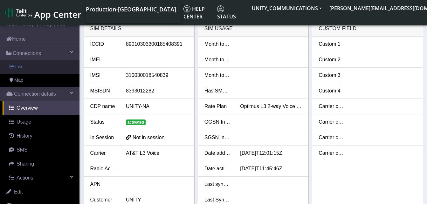
click at [27, 63] on link "List" at bounding box center [40, 66] width 80 height 13
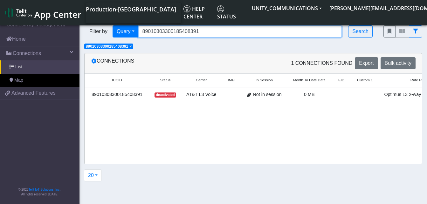
click at [201, 33] on input "89010303300185408391" at bounding box center [240, 31] width 204 height 12
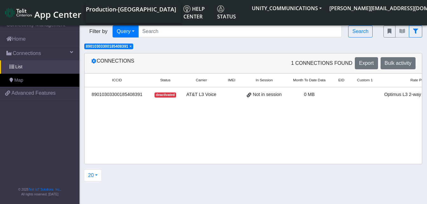
click at [132, 48] on span "×" at bounding box center [131, 46] width 2 height 4
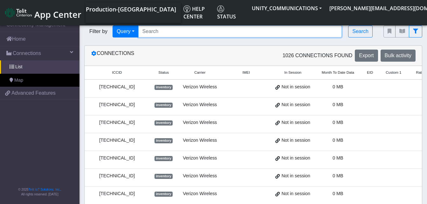
click at [154, 35] on input "Search..." at bounding box center [240, 31] width 204 height 12
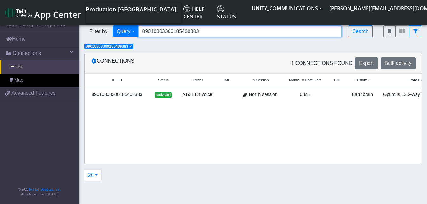
scroll to position [0, 90]
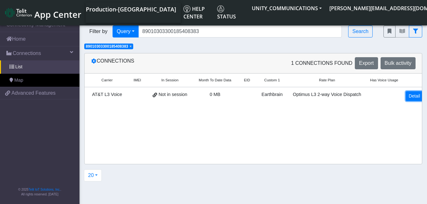
click at [412, 96] on link "Detail" at bounding box center [414, 96] width 17 height 10
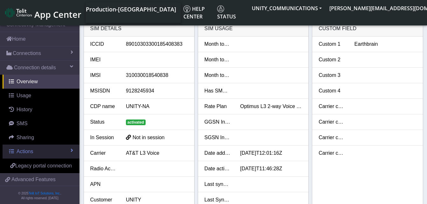
click at [31, 152] on span "Actions" at bounding box center [25, 151] width 17 height 5
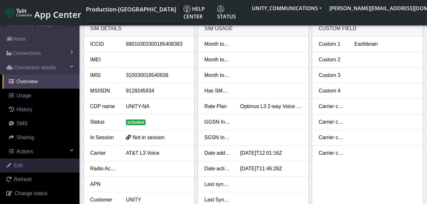
click at [30, 167] on link "Edit" at bounding box center [40, 166] width 80 height 14
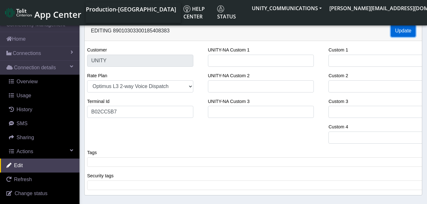
click at [406, 25] on button "Update" at bounding box center [403, 31] width 25 height 12
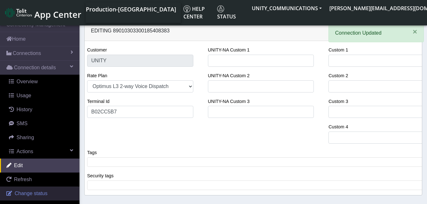
click at [31, 191] on span "Change status" at bounding box center [31, 193] width 33 height 5
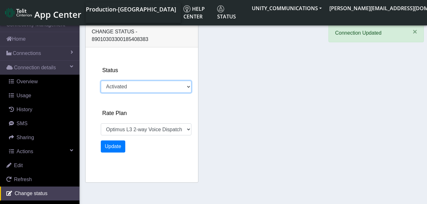
click at [132, 81] on select "Activated Deactivated" at bounding box center [146, 87] width 91 height 12
click at [101, 81] on select "Activated Deactivated" at bounding box center [146, 87] width 91 height 12
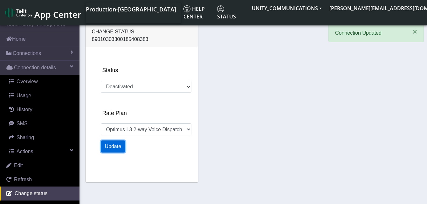
click at [120, 141] on button "Update" at bounding box center [113, 147] width 25 height 12
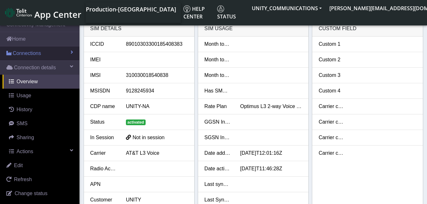
click at [38, 51] on span "Connections" at bounding box center [27, 54] width 28 height 8
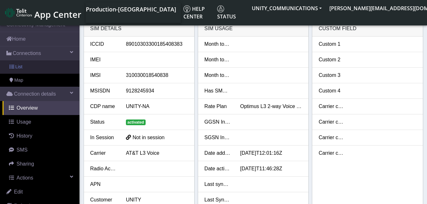
click at [38, 61] on link "List" at bounding box center [40, 66] width 80 height 13
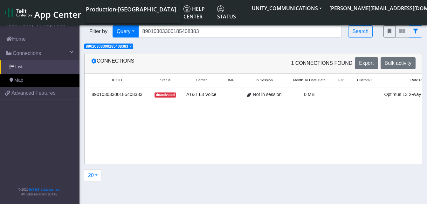
click at [132, 47] on span "×" at bounding box center [131, 46] width 2 height 4
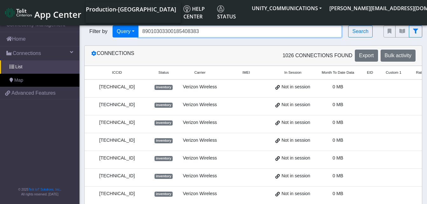
click at [201, 32] on input "89010303300185408383" at bounding box center [240, 31] width 204 height 12
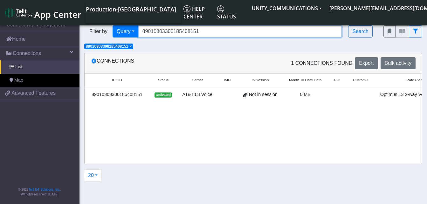
scroll to position [0, 88]
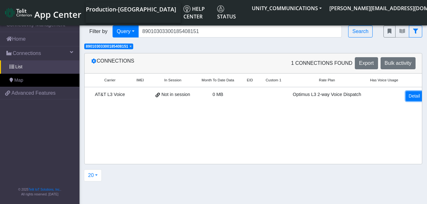
click at [407, 100] on link "Detail" at bounding box center [414, 96] width 17 height 10
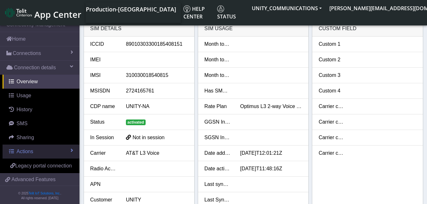
click at [31, 148] on link "Actions" at bounding box center [41, 152] width 77 height 14
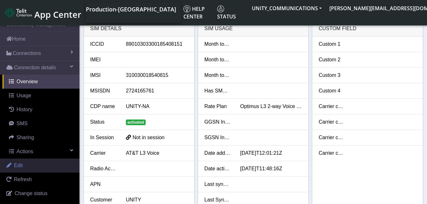
click at [29, 164] on link "Edit" at bounding box center [40, 166] width 80 height 14
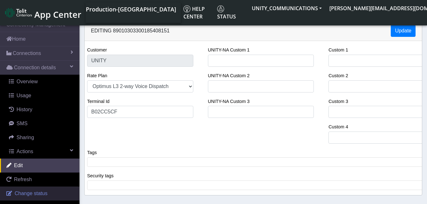
click at [27, 193] on span "Change status" at bounding box center [31, 193] width 33 height 5
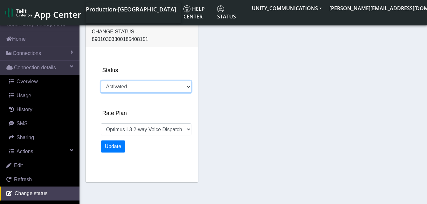
click at [123, 81] on select "Activated Deactivated" at bounding box center [146, 87] width 91 height 12
click at [101, 81] on select "Activated Deactivated" at bounding box center [146, 87] width 91 height 12
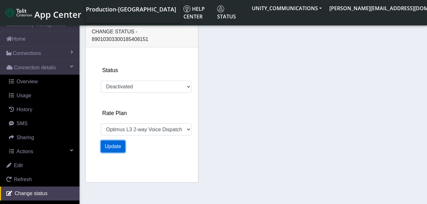
click at [115, 141] on button "Update" at bounding box center [113, 147] width 25 height 12
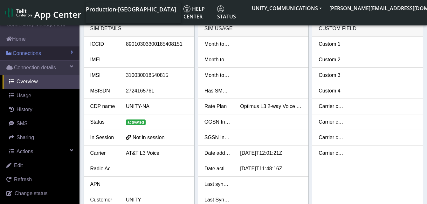
click at [31, 52] on span "Connections" at bounding box center [27, 54] width 28 height 8
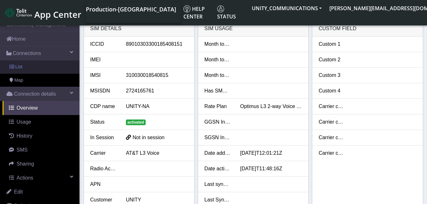
click at [31, 69] on link "List" at bounding box center [40, 66] width 80 height 13
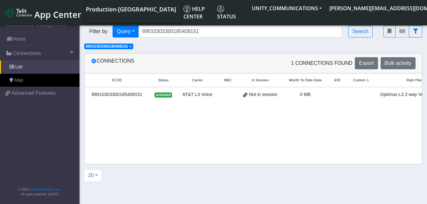
click at [132, 47] on span "×" at bounding box center [131, 46] width 2 height 4
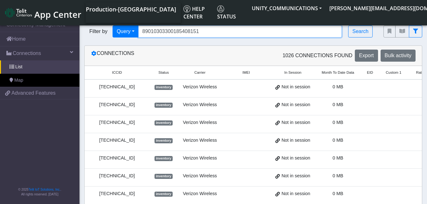
click at [203, 34] on input "89010303300185408151" at bounding box center [240, 31] width 204 height 12
click at [172, 34] on input "Search..." at bounding box center [240, 31] width 204 height 12
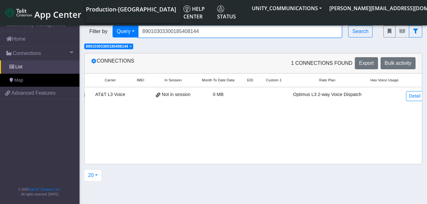
scroll to position [0, 88]
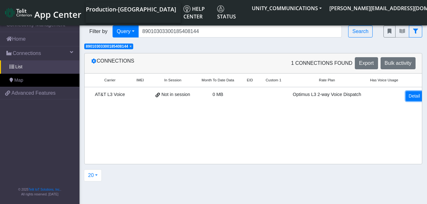
click at [410, 97] on link "Detail" at bounding box center [414, 96] width 17 height 10
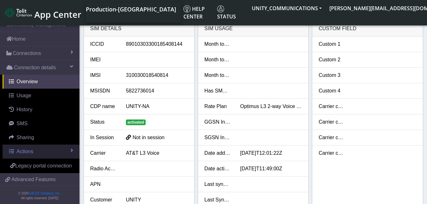
click at [25, 152] on span "Actions" at bounding box center [25, 151] width 17 height 5
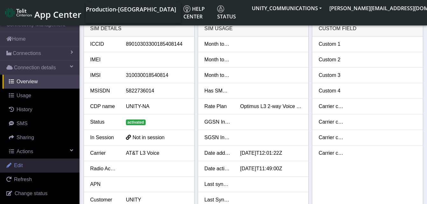
click at [25, 165] on link "Edit" at bounding box center [40, 166] width 80 height 14
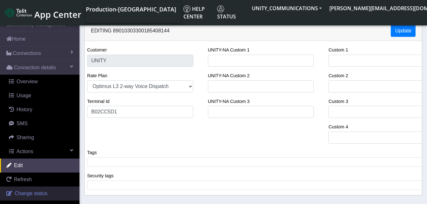
click at [26, 190] on link "Change status" at bounding box center [40, 194] width 80 height 14
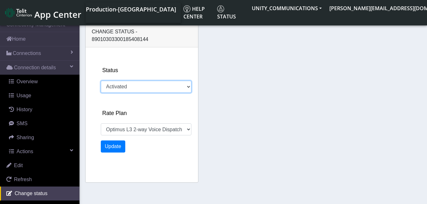
click at [132, 81] on select "Activated Deactivated" at bounding box center [146, 87] width 91 height 12
click at [101, 81] on select "Activated Deactivated" at bounding box center [146, 87] width 91 height 12
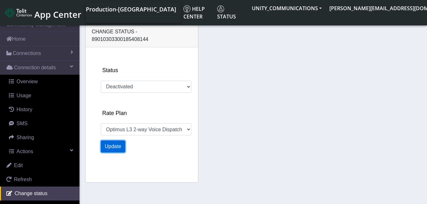
click at [121, 141] on button "Update" at bounding box center [113, 147] width 25 height 12
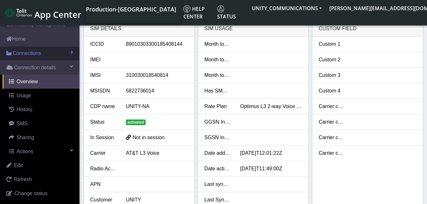
click at [32, 53] on span "Connections" at bounding box center [27, 54] width 28 height 8
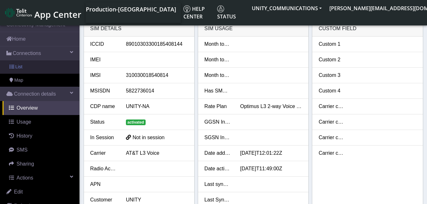
click at [32, 67] on link "List" at bounding box center [40, 66] width 80 height 13
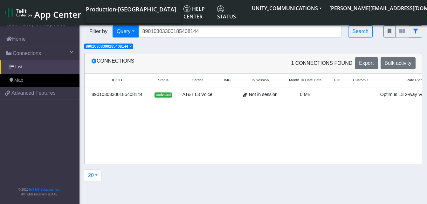
click at [132, 47] on span "×" at bounding box center [131, 46] width 2 height 4
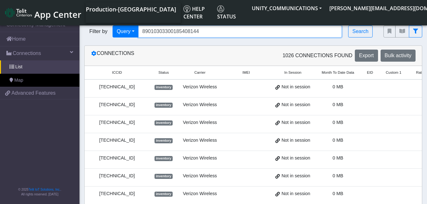
click at [203, 30] on input "89010303300185408144" at bounding box center [240, 31] width 204 height 12
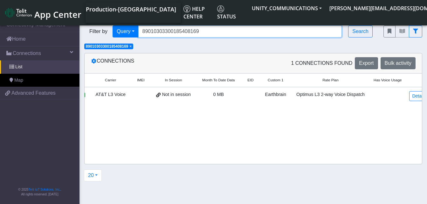
scroll to position [0, 90]
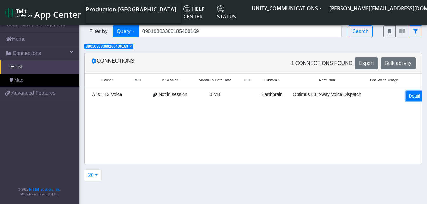
click at [406, 98] on link "Detail" at bounding box center [414, 96] width 17 height 10
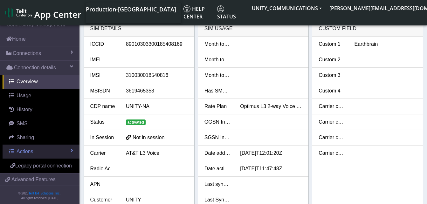
click at [35, 151] on link "Actions" at bounding box center [41, 152] width 77 height 14
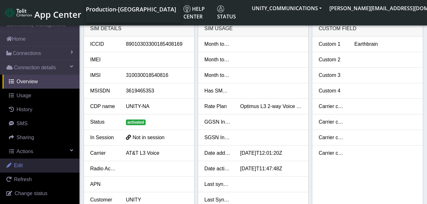
click at [33, 162] on link "Edit" at bounding box center [40, 166] width 80 height 14
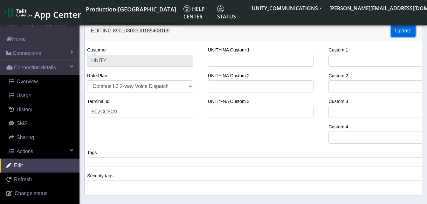
click at [407, 34] on button "Update" at bounding box center [403, 31] width 25 height 12
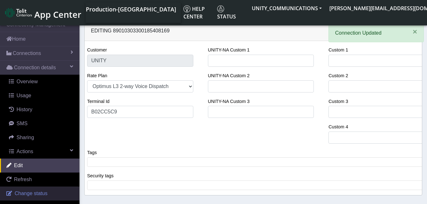
click at [32, 191] on span "Change status" at bounding box center [31, 193] width 33 height 5
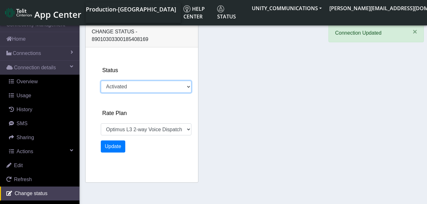
click at [120, 81] on select "Activated Deactivated" at bounding box center [146, 87] width 91 height 12
click at [101, 81] on select "Activated Deactivated" at bounding box center [146, 87] width 91 height 12
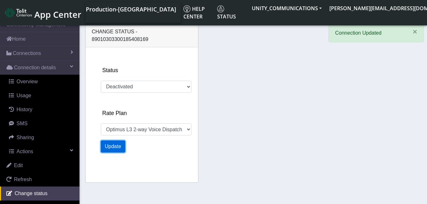
click at [117, 141] on button "Update" at bounding box center [113, 147] width 25 height 12
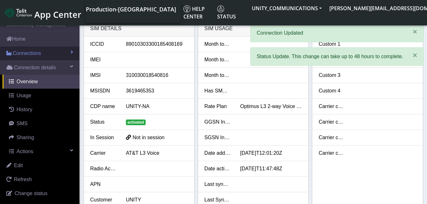
click at [35, 51] on span "Connections" at bounding box center [27, 54] width 28 height 8
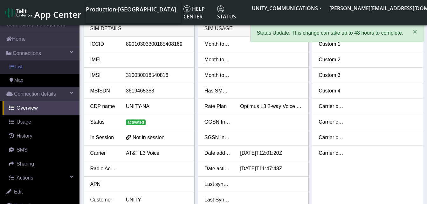
click at [34, 68] on link "List" at bounding box center [40, 66] width 80 height 13
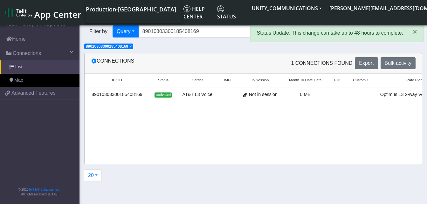
click at [132, 45] on span "×" at bounding box center [131, 46] width 2 height 4
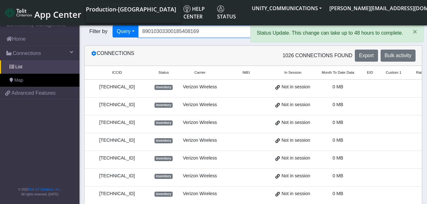
click at [201, 33] on input "89010303300185408169" at bounding box center [240, 31] width 204 height 12
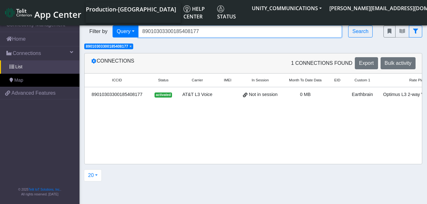
scroll to position [0, 90]
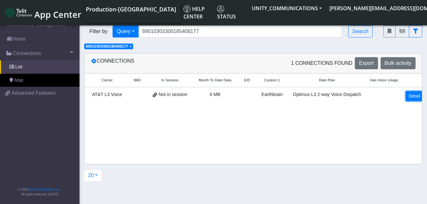
click at [414, 99] on link "Detail" at bounding box center [414, 96] width 17 height 10
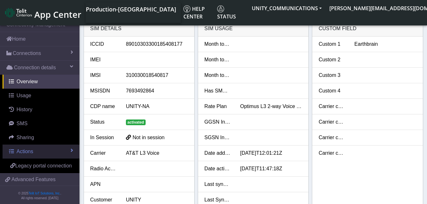
click at [26, 154] on span "Actions" at bounding box center [25, 151] width 17 height 5
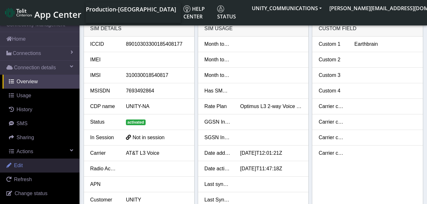
click at [26, 166] on link "Edit" at bounding box center [40, 166] width 80 height 14
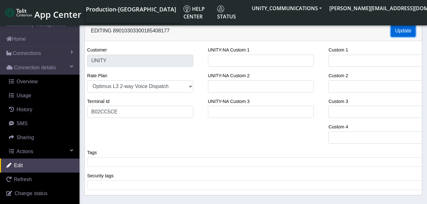
click at [403, 26] on button "Update" at bounding box center [403, 31] width 25 height 12
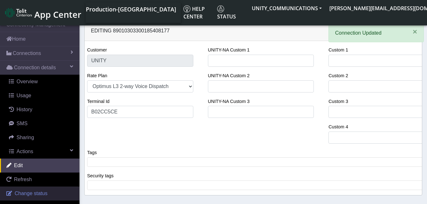
click at [41, 190] on link "Change status" at bounding box center [40, 194] width 80 height 14
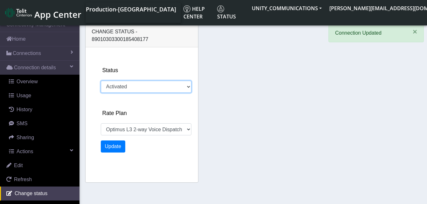
click at [118, 81] on select "Activated Deactivated" at bounding box center [146, 87] width 91 height 12
click at [101, 81] on select "Activated Deactivated" at bounding box center [146, 87] width 91 height 12
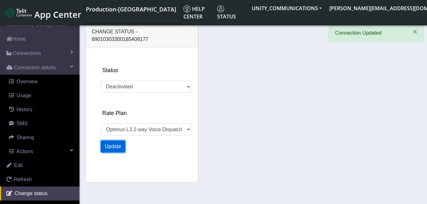
click at [116, 141] on button "Update" at bounding box center [113, 147] width 25 height 12
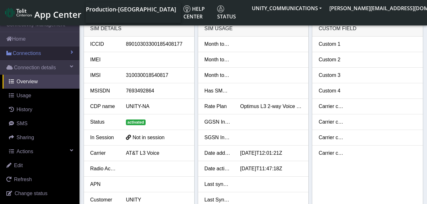
click at [34, 50] on span "Connections" at bounding box center [27, 54] width 28 height 8
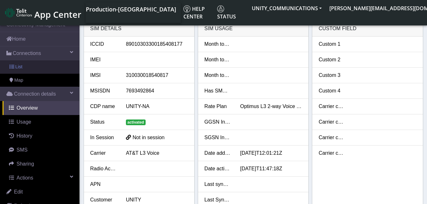
click at [34, 66] on link "List" at bounding box center [40, 66] width 80 height 13
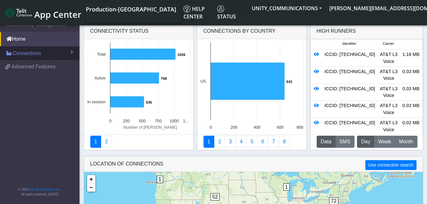
click at [31, 52] on span "Connections" at bounding box center [27, 54] width 28 height 8
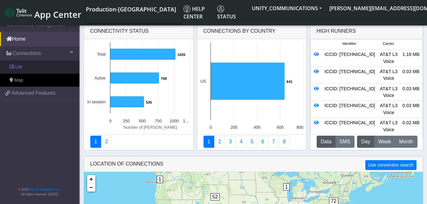
click at [31, 63] on link "List" at bounding box center [40, 66] width 80 height 13
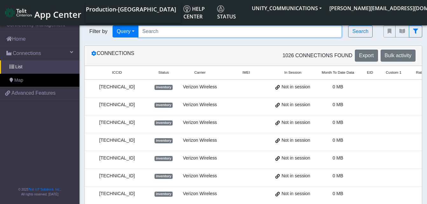
click at [156, 30] on input "Search..." at bounding box center [240, 31] width 204 height 12
paste input "89010303300154612585"
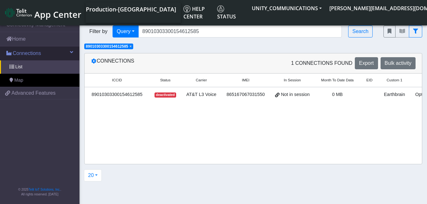
click at [31, 53] on span "Connections" at bounding box center [27, 54] width 28 height 8
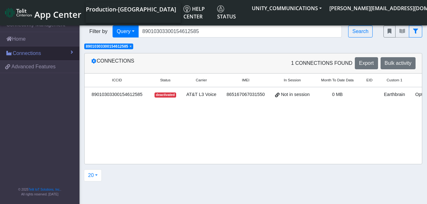
click at [28, 51] on span "Connections" at bounding box center [27, 54] width 28 height 8
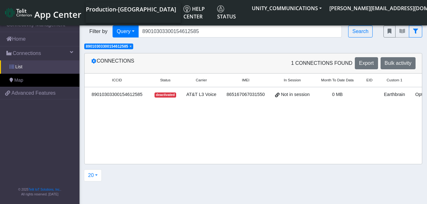
click at [28, 64] on link "List" at bounding box center [40, 66] width 80 height 13
click at [132, 48] on span "×" at bounding box center [131, 46] width 2 height 4
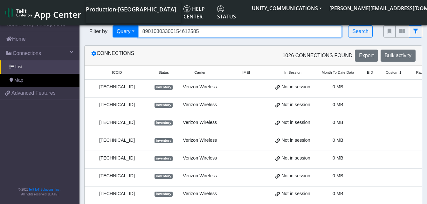
click at [202, 32] on input "89010303300154612585" at bounding box center [240, 31] width 204 height 12
type input "8"
click at [154, 30] on input "Search..." at bounding box center [240, 31] width 204 height 12
paste input "89010303300154612569"
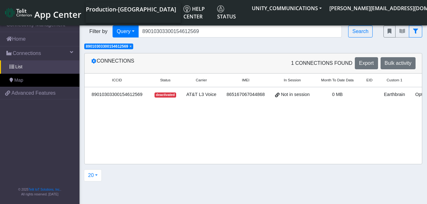
click at [132, 46] on span "×" at bounding box center [131, 46] width 2 height 4
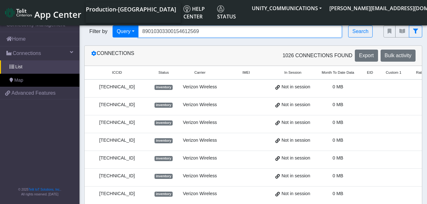
click at [201, 36] on input "89010303300154612569" at bounding box center [240, 31] width 204 height 12
type input "8"
paste input "89014104273663144411"
type input "89014104273663144411"
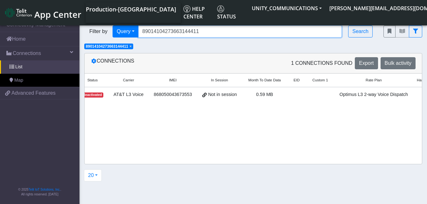
scroll to position [0, 119]
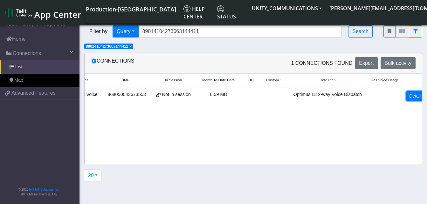
click at [412, 98] on link "Detail" at bounding box center [415, 96] width 17 height 10
